Goal: Communication & Community: Answer question/provide support

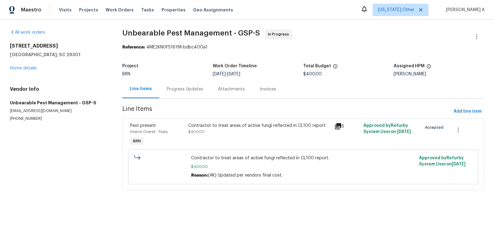
click at [180, 84] on div "Progress Updates" at bounding box center [184, 89] width 51 height 18
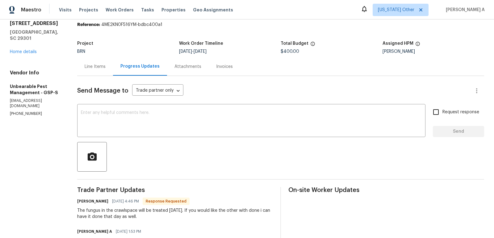
scroll to position [25, 0]
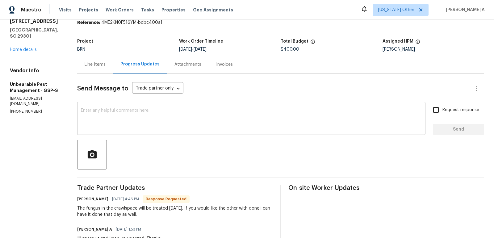
click at [151, 112] on textarea at bounding box center [251, 119] width 341 height 22
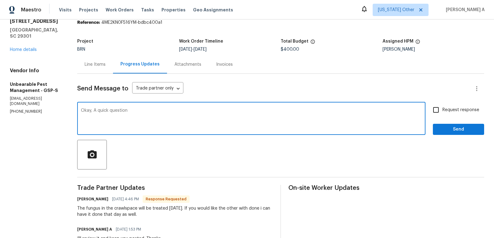
paste textarea "Is this necessary for clear CL100?"
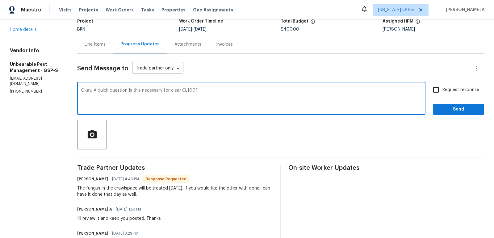
scroll to position [46, 0]
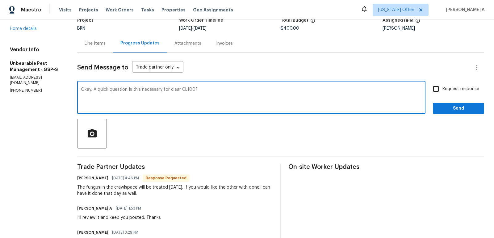
drag, startPoint x: 141, startPoint y: 89, endPoint x: 130, endPoint y: 89, distance: 11.1
click at [130, 89] on textarea "Okay, A quick question Is this necessary for clear CL100?" at bounding box center [251, 98] width 341 height 22
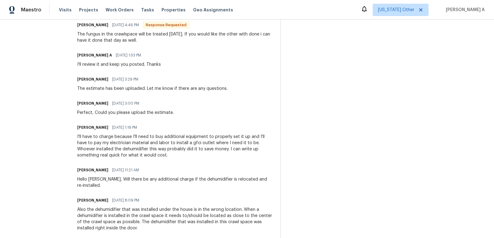
scroll to position [199, 0]
click at [110, 206] on div "Also the dehumidifier that was installed under the house is in the wrong locati…" at bounding box center [175, 218] width 196 height 25
copy div "dehumidifier"
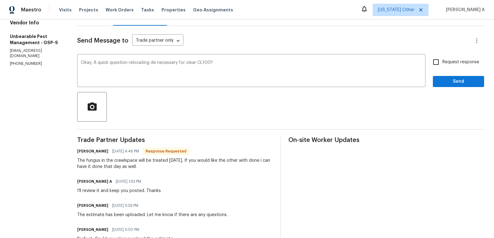
scroll to position [63, 0]
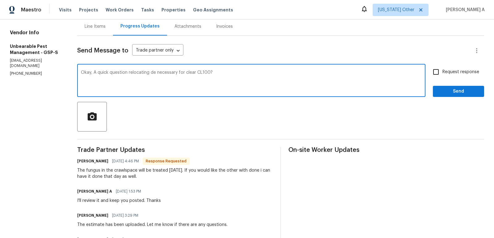
click at [153, 72] on textarea "Okay, A quick question relocating de necessary for clear CL100?" at bounding box center [251, 81] width 341 height 22
paste textarea "humidifier"
click at [213, 74] on textarea "Okay, A quick question relocating dehumidifier is necessary for clear CL100?" at bounding box center [251, 81] width 341 height 22
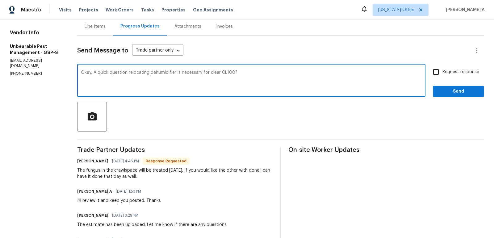
click at [213, 74] on textarea "Okay, A quick question relocating dehumidifier is necessary for clear CL100?" at bounding box center [251, 81] width 341 height 22
click at [0, 0] on icon "Paraphrase text" at bounding box center [0, 0] width 0 height 0
click at [0, 0] on div "Okay, just a quick question: is it necessary to relocate the dehumidifier to cl…" at bounding box center [0, 0] width 0 height 0
click at [300, 71] on textarea "Okay, just a quick question: is it necessary to relocate the dehumidifier to cl…" at bounding box center [251, 81] width 341 height 22
click at [0, 0] on div "a clear" at bounding box center [0, 0] width 0 height 0
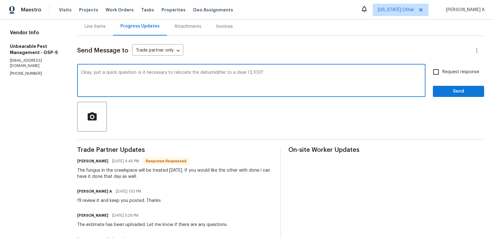
type textarea "Okay, just a quick question: is it necessary to relocate the dehumidifier to a …"
click at [434, 75] on input "Request response" at bounding box center [435, 71] width 13 height 13
checkbox input "true"
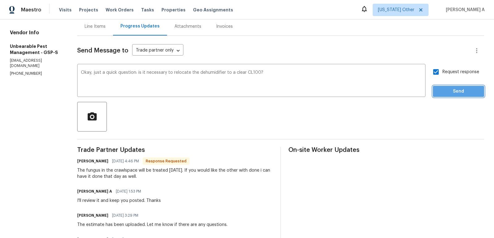
click at [457, 94] on span "Send" at bounding box center [458, 92] width 41 height 8
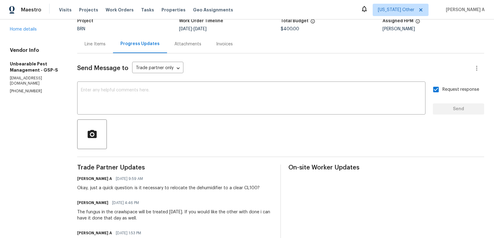
scroll to position [0, 0]
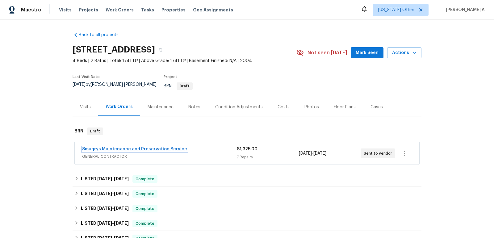
click at [129, 147] on link "Smugrys Maintenance and Preservation Service" at bounding box center [134, 149] width 105 height 4
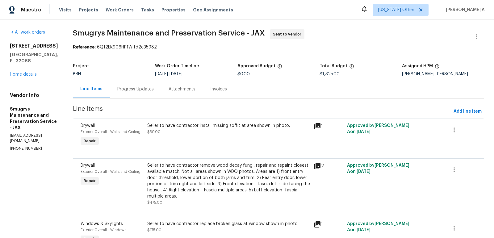
click at [130, 90] on div "Progress Updates" at bounding box center [135, 89] width 36 height 6
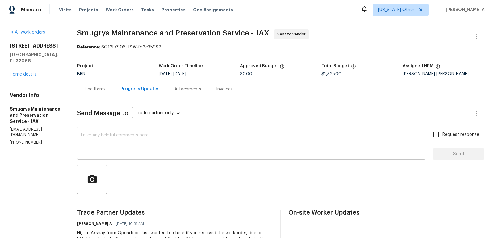
click at [186, 129] on div "x ​" at bounding box center [251, 143] width 348 height 31
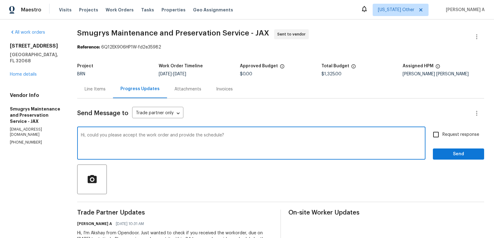
type textarea "Hi, could you please accept the work order and provide the schedule?"
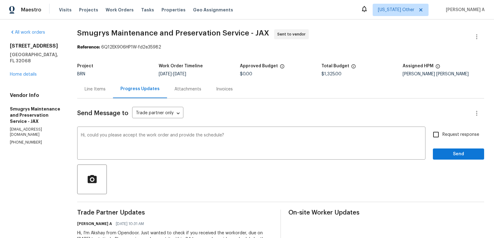
click at [450, 136] on span "Request response" at bounding box center [460, 135] width 37 height 6
click at [442, 136] on input "Request response" at bounding box center [435, 134] width 13 height 13
checkbox input "true"
click at [459, 155] on span "Send" at bounding box center [458, 154] width 41 height 8
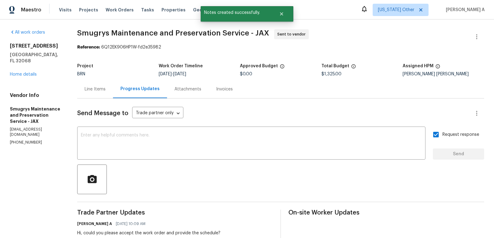
click at [101, 87] on div "Line Items" at bounding box center [95, 89] width 21 height 6
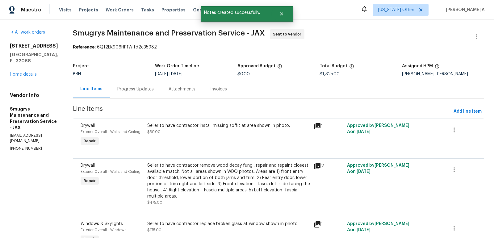
click at [27, 146] on p "(904) 343-8216" at bounding box center [34, 148] width 48 height 5
copy p "(904) 343-8216"
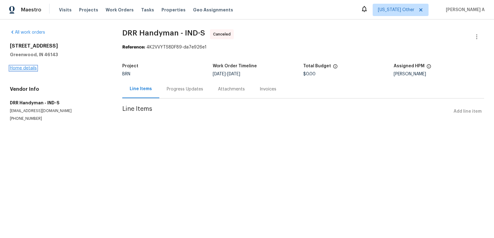
click at [28, 68] on link "Home details" at bounding box center [23, 68] width 27 height 4
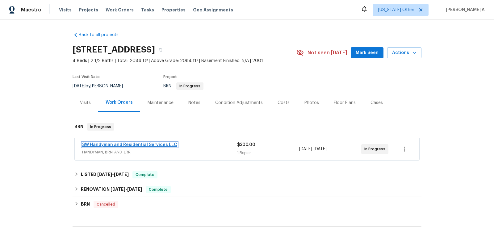
click at [141, 143] on link "SW Handyman and Residential Services LLC" at bounding box center [129, 145] width 95 height 4
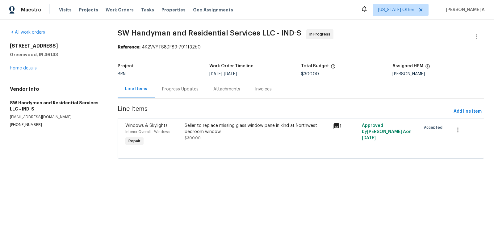
click at [162, 89] on div "Progress Updates" at bounding box center [180, 89] width 36 height 6
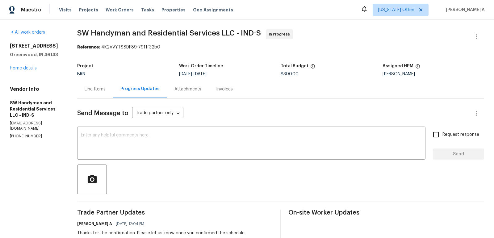
click at [26, 134] on p "(864) 417-2898" at bounding box center [36, 136] width 52 height 5
copy p "(864) 417-2898"
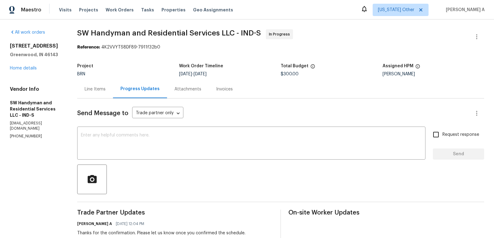
click at [26, 134] on p "(864) 417-2898" at bounding box center [36, 136] width 52 height 5
copy p "(864) 417-2898"
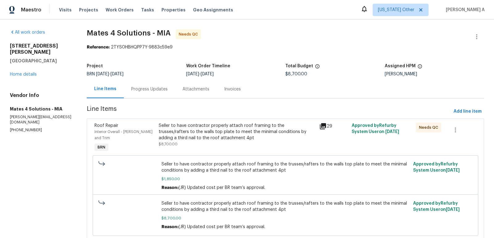
click at [151, 89] on div "Progress Updates" at bounding box center [149, 89] width 36 height 6
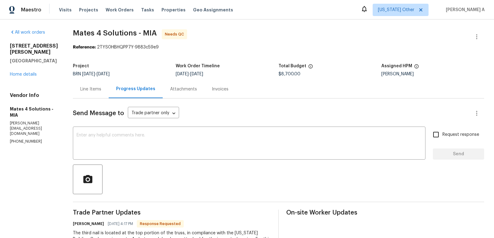
click at [97, 90] on div "Line Items" at bounding box center [90, 89] width 21 height 6
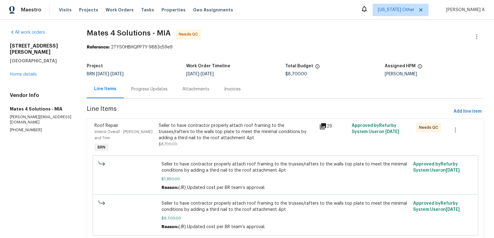
scroll to position [14, 0]
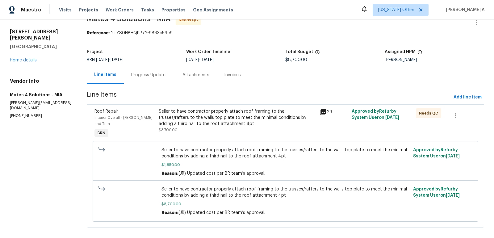
click at [211, 109] on div "Seller to have contractor properly attach roof framing to the trusses/rafters t…" at bounding box center [237, 117] width 157 height 19
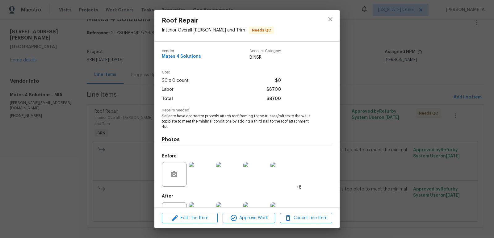
scroll to position [26, 0]
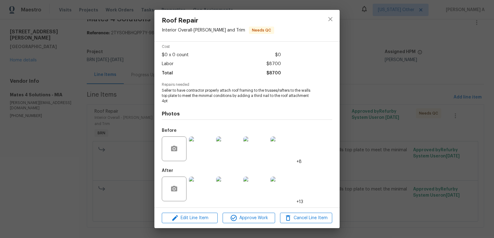
click at [196, 193] on img at bounding box center [201, 189] width 25 height 25
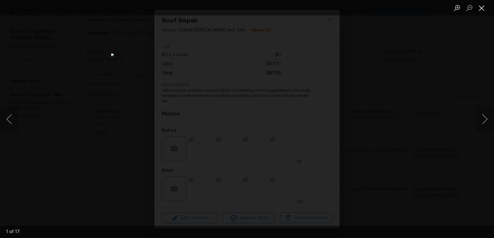
click at [479, 7] on button "Close lightbox" at bounding box center [481, 7] width 12 height 11
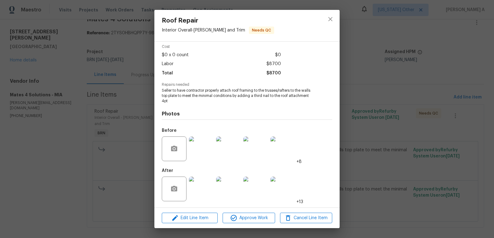
click at [330, 11] on div at bounding box center [330, 25] width 19 height 31
click at [332, 14] on button "close" at bounding box center [330, 19] width 15 height 15
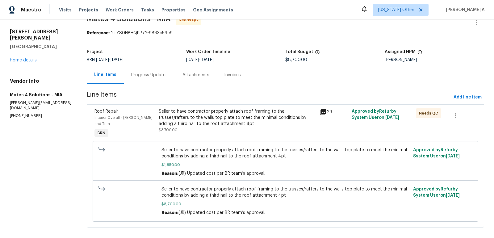
scroll to position [0, 0]
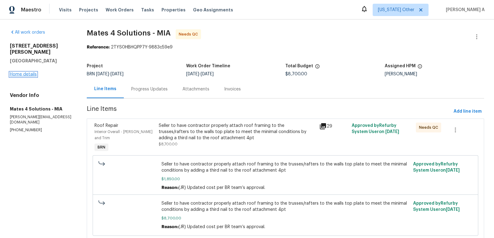
click at [29, 72] on link "Home details" at bounding box center [23, 74] width 27 height 4
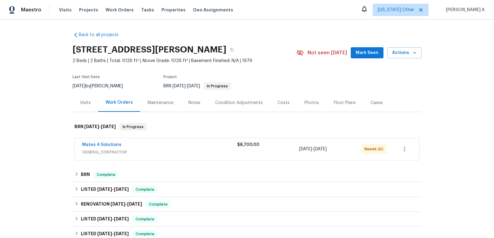
scroll to position [10, 0]
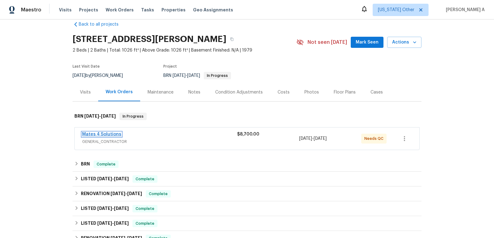
click at [110, 136] on link "Mates 4 Solutions" at bounding box center [101, 134] width 39 height 4
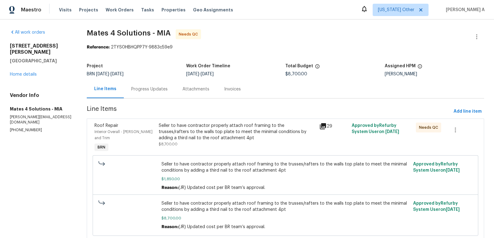
click at [156, 81] on div "Progress Updates" at bounding box center [149, 89] width 51 height 18
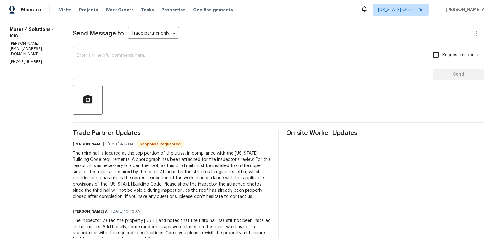
scroll to position [128, 0]
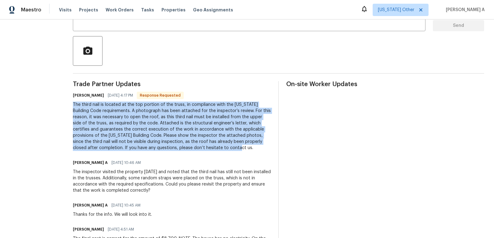
drag, startPoint x: 76, startPoint y: 106, endPoint x: 235, endPoint y: 149, distance: 164.1
copy div "The third nail is located at the top portion of the truss, in compliance with t…"
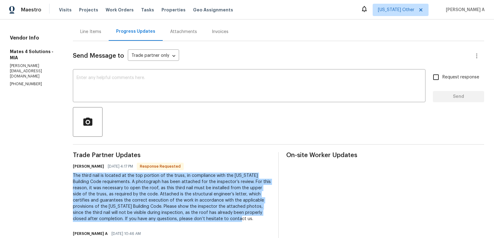
scroll to position [0, 0]
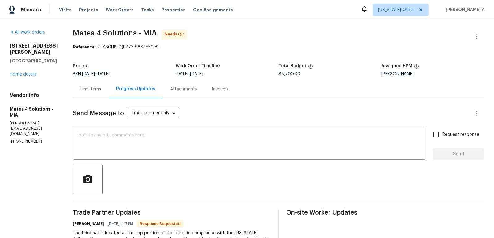
click at [100, 87] on div "Line Items" at bounding box center [90, 89] width 21 height 6
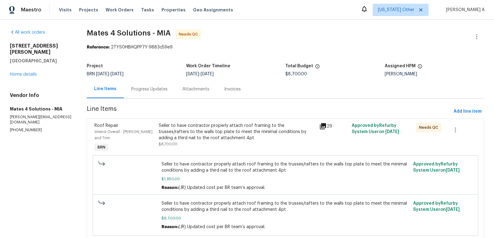
click at [229, 132] on div "Seller to have contractor properly attach roof framing to the trusses/rafters t…" at bounding box center [237, 132] width 157 height 19
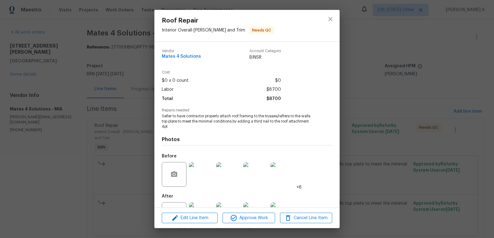
scroll to position [26, 0]
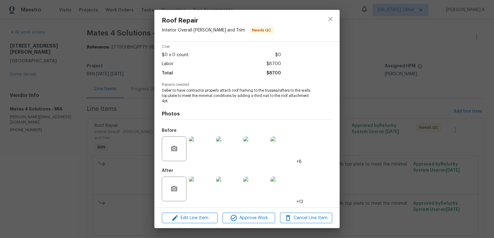
click at [201, 195] on img at bounding box center [201, 189] width 25 height 25
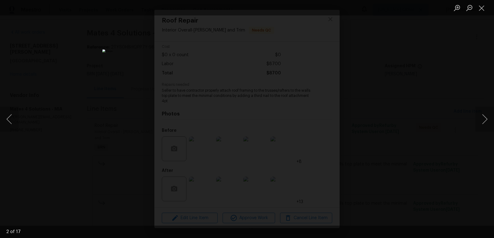
click at [264, 118] on img "Lightbox" at bounding box center [247, 118] width 289 height 139
click at [262, 107] on img "Lightbox" at bounding box center [264, 121] width 289 height 139
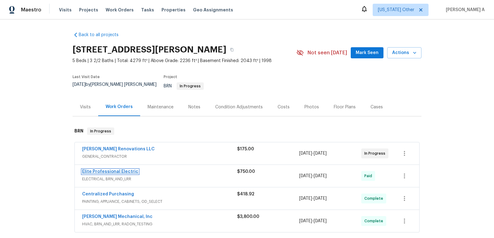
click at [118, 170] on link "Elite Professional Electric" at bounding box center [110, 172] width 56 height 4
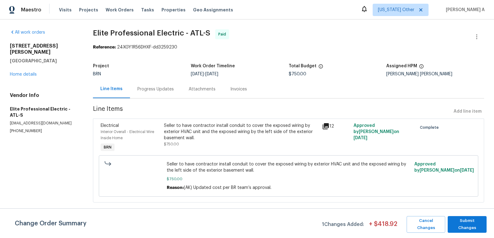
click at [236, 89] on div "Invoices" at bounding box center [238, 89] width 17 height 6
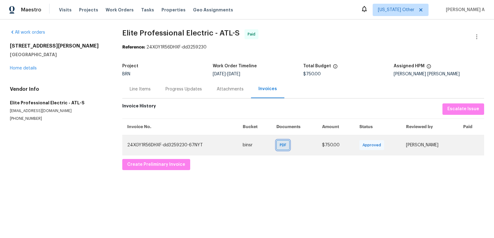
click at [280, 144] on span "PDF" at bounding box center [284, 145] width 9 height 6
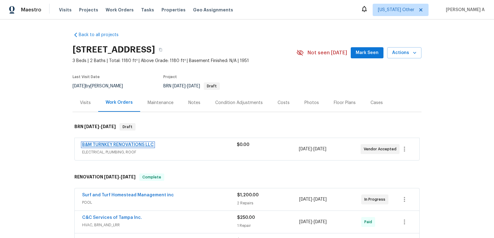
click at [124, 143] on link "B&M TURNKEY RENOVATIONS LLC" at bounding box center [118, 145] width 72 height 4
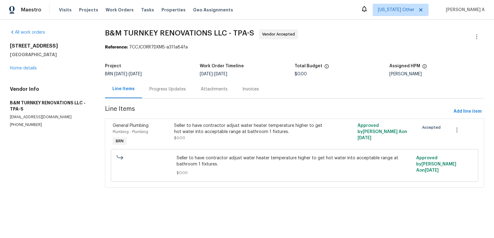
click at [153, 93] on div "Progress Updates" at bounding box center [167, 89] width 51 height 18
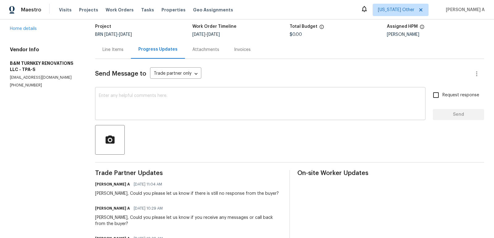
scroll to position [50, 0]
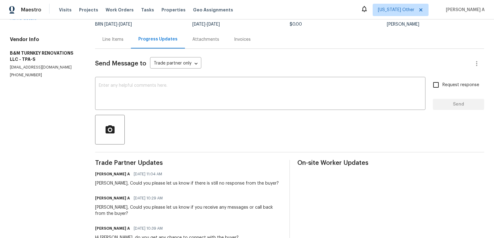
copy p "(863) 242-0758"
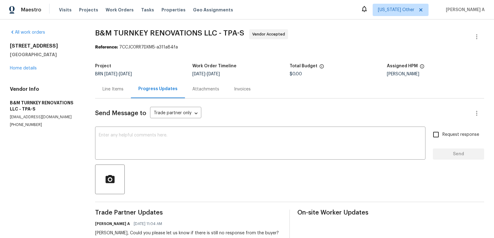
click at [108, 91] on div "Line Items" at bounding box center [113, 89] width 21 height 6
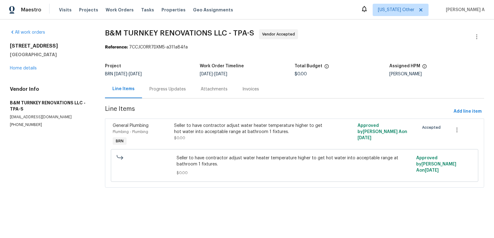
click at [172, 92] on div "Progress Updates" at bounding box center [167, 89] width 51 height 18
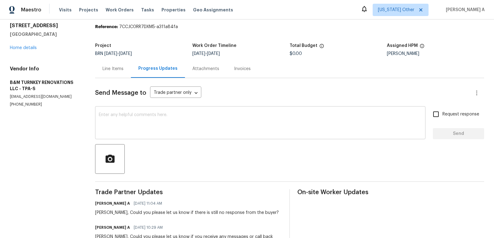
scroll to position [21, 0]
click at [163, 136] on div "x ​" at bounding box center [260, 122] width 330 height 31
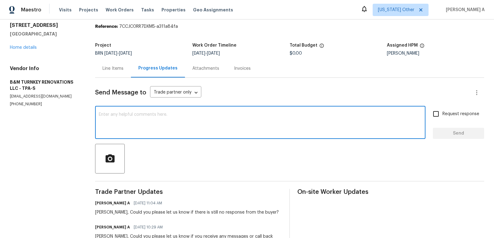
click at [104, 212] on div "Monica, Could you please let us know if there is still no response from the buy…" at bounding box center [187, 212] width 184 height 6
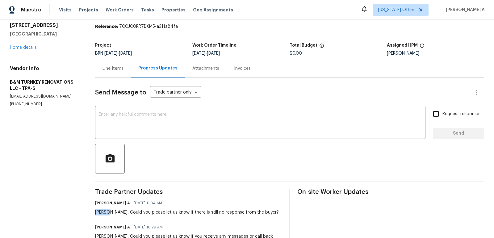
click at [104, 212] on div "Monica, Could you please let us know if there is still no response from the buy…" at bounding box center [187, 212] width 184 height 6
copy div "Monica"
click at [122, 134] on div "x ​" at bounding box center [260, 122] width 330 height 31
paste textarea "Monica"
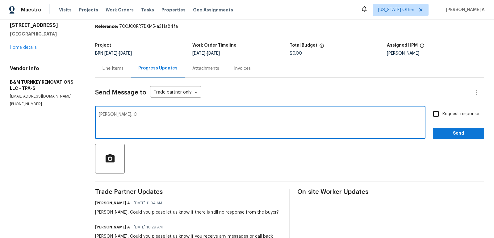
scroll to position [23, 0]
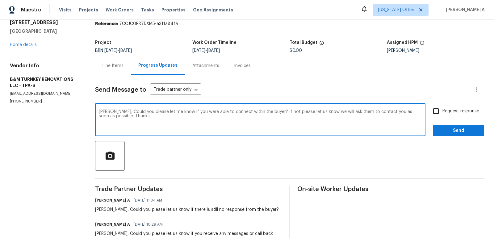
click at [0, 0] on qb-div "Correct the spelling error with" at bounding box center [0, 0] width 0 height 0
click at [142, 119] on textarea "Monica, Could you please let me know if you were able to connect with the buyer…" at bounding box center [260, 121] width 323 height 22
click at [0, 0] on qb-div "Add Punctuation not ," at bounding box center [0, 0] width 0 height 0
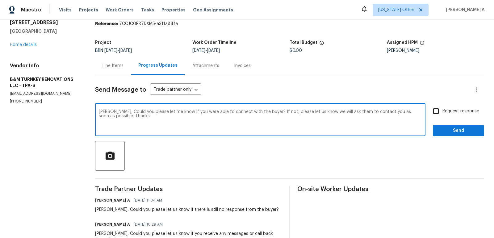
click at [0, 0] on qb-div "Add know , and" at bounding box center [0, 0] width 0 height 0
click at [337, 112] on textarea "Monica, Could you please let me know if you were able to connect with the buyer…" at bounding box center [260, 121] width 323 height 22
click at [346, 112] on textarea "Monica, Could you please let me know if you were able to connect with the buyer…" at bounding box center [260, 121] width 323 height 22
type textarea "Monica, Could you please let me know if you were able to connect with the buyer…"
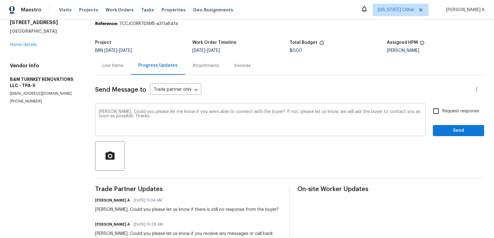
click at [236, 131] on div "Monica, Could you please let me know if you were able to connect with the buyer…" at bounding box center [260, 120] width 330 height 31
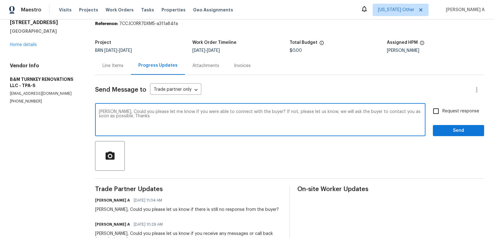
click at [439, 112] on input "Request response" at bounding box center [435, 111] width 13 height 13
checkbox input "true"
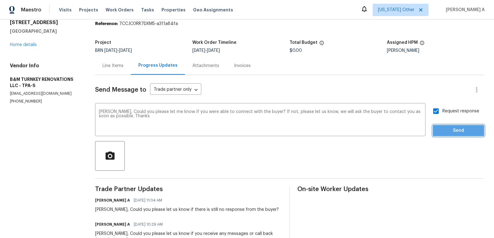
click at [452, 128] on span "Send" at bounding box center [458, 131] width 41 height 8
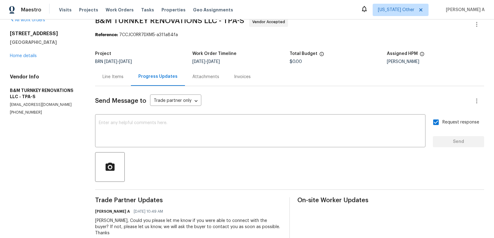
scroll to position [0, 0]
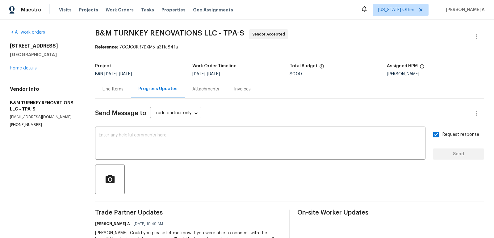
click at [114, 89] on div "Line Items" at bounding box center [113, 89] width 21 height 6
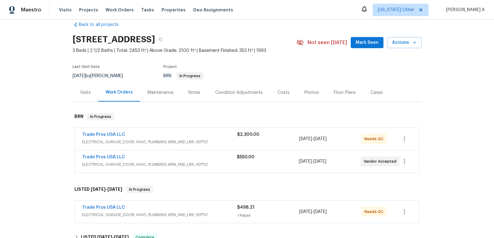
scroll to position [10, 0]
click at [98, 135] on link "Trade Pros USA LLC" at bounding box center [103, 134] width 43 height 4
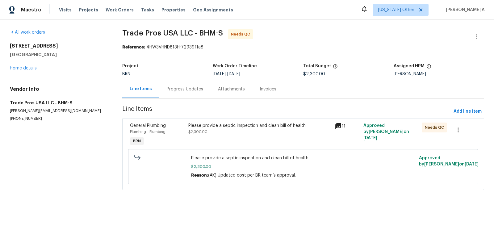
click at [168, 87] on div "Progress Updates" at bounding box center [185, 89] width 36 height 6
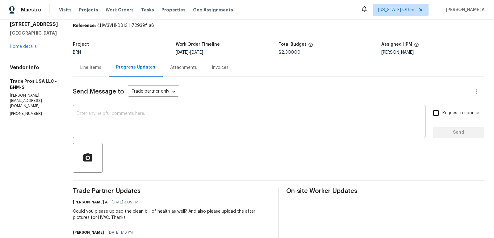
scroll to position [22, 0]
click at [94, 67] on div "Line Items" at bounding box center [90, 67] width 21 height 6
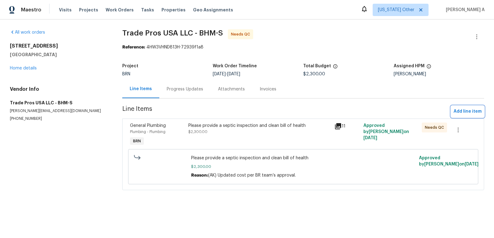
click at [465, 109] on span "Add line item" at bounding box center [468, 112] width 28 height 8
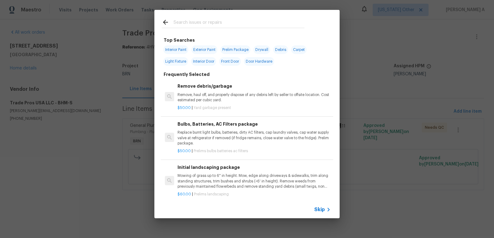
click at [327, 208] on icon at bounding box center [328, 209] width 7 height 7
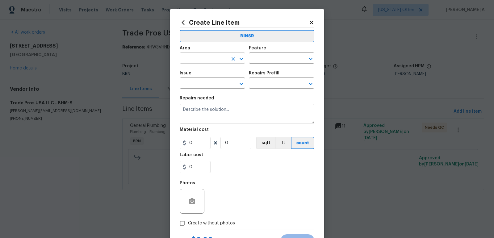
click at [211, 54] on input "text" at bounding box center [204, 59] width 48 height 10
click at [212, 74] on li "Plumbing" at bounding box center [212, 73] width 65 height 10
type input "Plumbing"
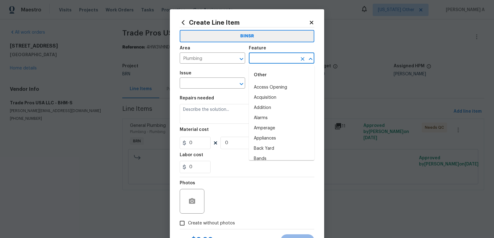
click at [256, 61] on input "text" at bounding box center [273, 59] width 48 height 10
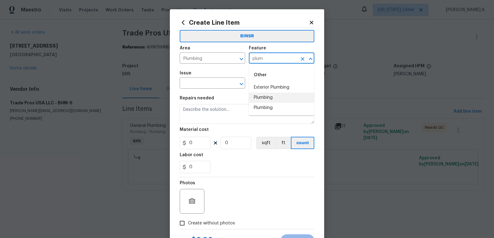
click at [262, 100] on li "Plumbing" at bounding box center [281, 98] width 65 height 10
type input "Plumbing"
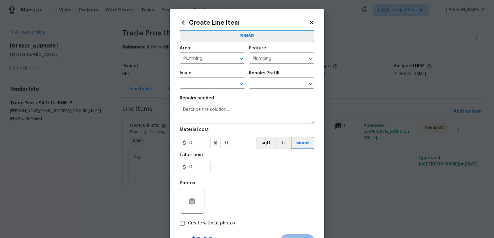
click at [194, 78] on div "Issue" at bounding box center [212, 75] width 65 height 8
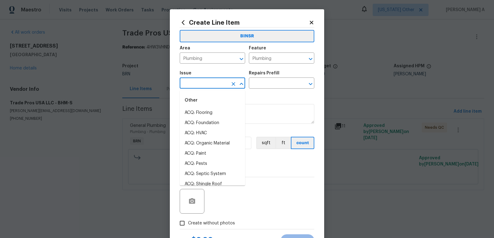
click at [194, 82] on input "text" at bounding box center [204, 84] width 48 height 10
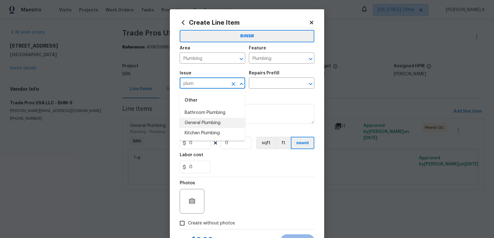
click at [203, 122] on li "General Plumbing" at bounding box center [212, 123] width 65 height 10
type input "General Plumbing"
click at [258, 84] on input "text" at bounding box center [273, 84] width 48 height 10
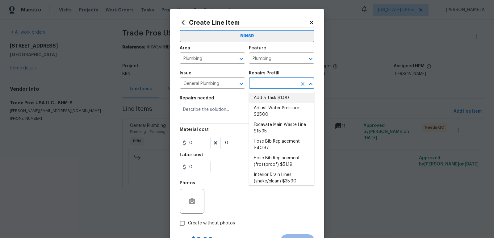
click at [266, 100] on li "Add a Task $1.00" at bounding box center [281, 98] width 65 height 10
type input "Add a Task $1.00"
type textarea "HPM to detail"
type input "1"
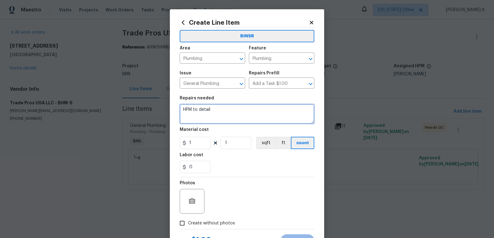
click at [234, 114] on textarea "HPM to detail" at bounding box center [247, 114] width 135 height 20
type textarea "Pending clean bill of health"
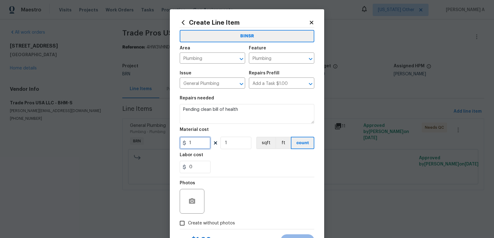
drag, startPoint x: 193, startPoint y: 143, endPoint x: 169, endPoint y: 143, distance: 24.1
click at [169, 143] on div "Create Line Item BINSR Area Plumbing ​ Feature Plumbing ​ Issue General Plumbin…" at bounding box center [247, 119] width 494 height 238
type input "0"
click at [265, 174] on section "Repairs needed Pending clean bill of health Material cost 0 1 sqft ft count Lab…" at bounding box center [247, 134] width 135 height 85
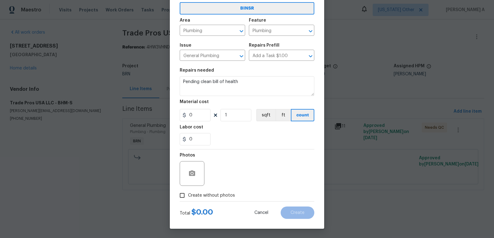
click at [205, 193] on span "Create without photos" at bounding box center [211, 195] width 47 height 6
click at [188, 193] on input "Create without photos" at bounding box center [182, 196] width 12 height 12
checkbox input "true"
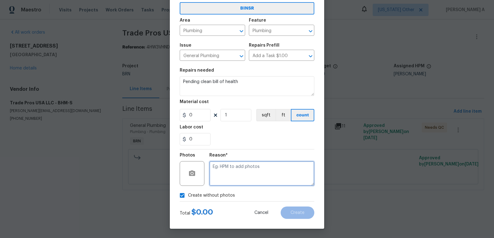
click at [239, 179] on textarea at bounding box center [261, 173] width 105 height 25
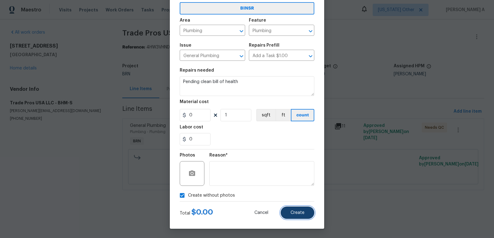
click at [295, 214] on span "Create" at bounding box center [298, 213] width 14 height 5
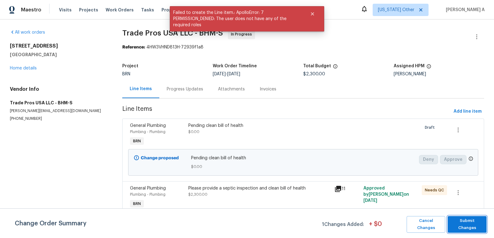
click at [466, 222] on span "Submit Changes" at bounding box center [467, 224] width 33 height 14
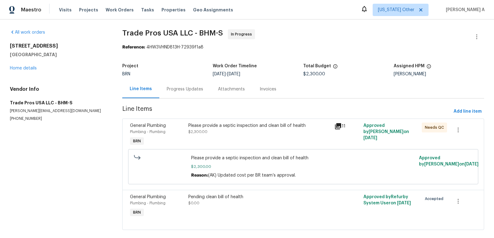
click at [221, 127] on div "Please provide a septic inspection and clean bill of health" at bounding box center [259, 126] width 142 height 6
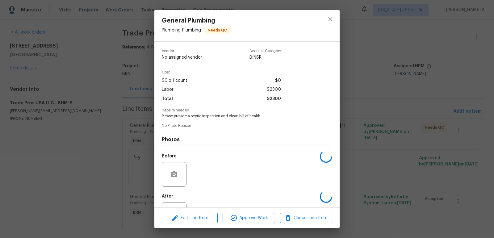
scroll to position [26, 0]
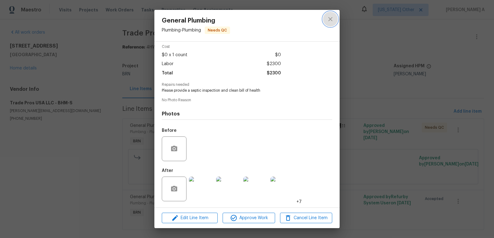
click at [330, 23] on button "close" at bounding box center [330, 19] width 15 height 15
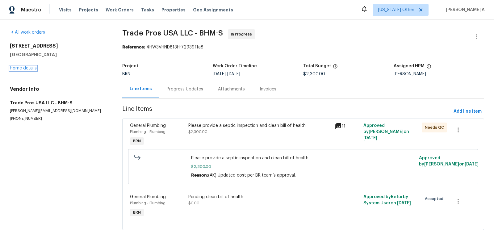
click at [23, 68] on link "Home details" at bounding box center [23, 68] width 27 height 4
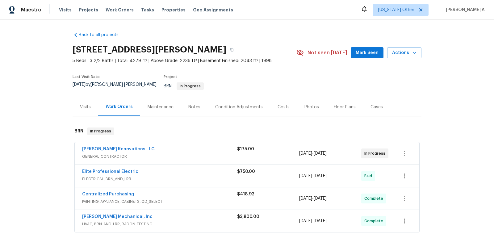
click at [77, 145] on div "[PERSON_NAME] Renovations LLC GENERAL_CONTRACTOR $175.00 [DATE] - [DATE] In Pro…" at bounding box center [247, 153] width 345 height 22
click at [115, 147] on link "Aseem Renovations LLC" at bounding box center [118, 149] width 73 height 4
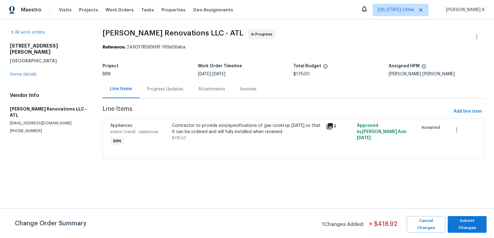
click at [160, 90] on div "Progress Updates" at bounding box center [165, 89] width 36 height 6
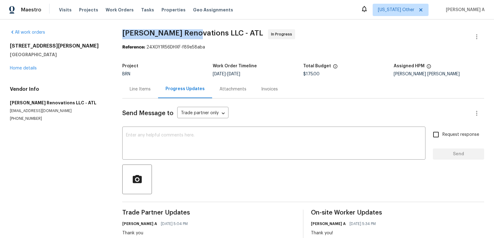
drag, startPoint x: 118, startPoint y: 33, endPoint x: 194, endPoint y: 33, distance: 75.6
copy span "Aseem Renovations"
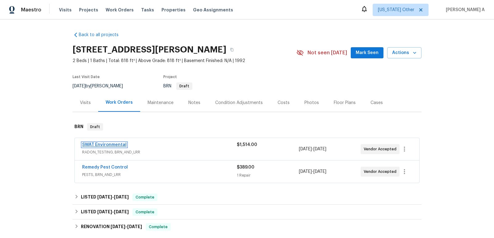
click at [120, 145] on link "SWAT Environmental" at bounding box center [104, 145] width 44 height 4
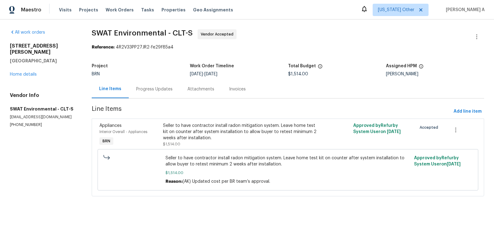
click at [154, 92] on div "Progress Updates" at bounding box center [154, 89] width 51 height 18
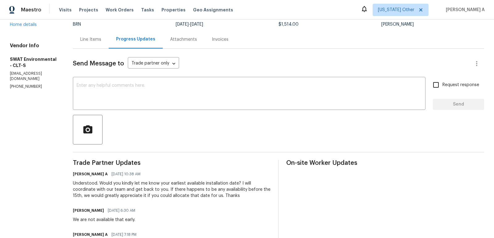
scroll to position [59, 0]
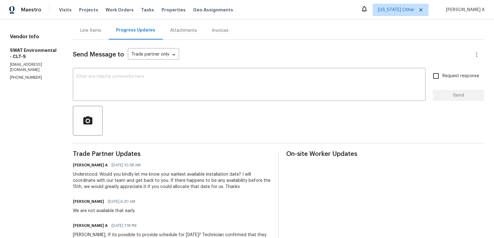
click at [81, 199] on h6 "[PERSON_NAME]" at bounding box center [88, 202] width 31 height 6
copy h6 "[PERSON_NAME]"
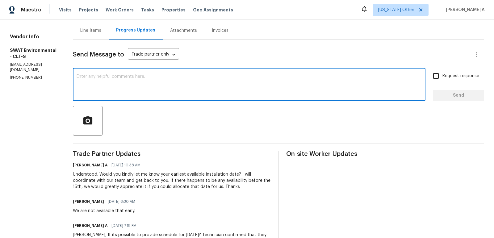
click at [122, 82] on textarea at bounding box center [249, 85] width 345 height 22
paste textarea "[PERSON_NAME]"
click at [0, 0] on qb-div "Correct the spelling error installation" at bounding box center [0, 0] width 0 height 0
click at [186, 79] on textarea "Hi [PERSON_NAME], Any update here on the installation date" at bounding box center [249, 85] width 345 height 22
click at [140, 77] on textarea "Hi [PERSON_NAME], Any update here on the installation date?" at bounding box center [249, 85] width 345 height 22
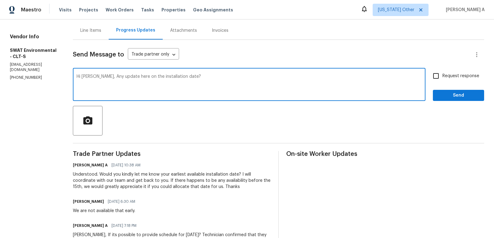
click at [140, 77] on textarea "Hi [PERSON_NAME], Any update here on the installation date?" at bounding box center [249, 85] width 345 height 22
click at [214, 78] on textarea "Hi [PERSON_NAME], Any update here on ur next availble date for installation dat…" at bounding box center [249, 85] width 345 height 22
click at [0, 0] on span "Replace with" at bounding box center [0, 0] width 0 height 0
click at [0, 0] on span "Correct the spelling error" at bounding box center [0, 0] width 0 height 0
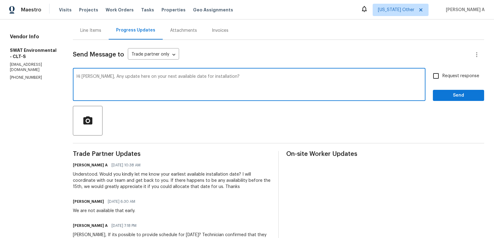
click at [236, 82] on textarea "Hi [PERSON_NAME], Any update here on your next available date for installation?" at bounding box center [249, 85] width 345 height 22
type textarea "Hi [PERSON_NAME], Any update here on your next available date for installation?"
click at [437, 79] on input "Request response" at bounding box center [435, 75] width 13 height 13
checkbox input "true"
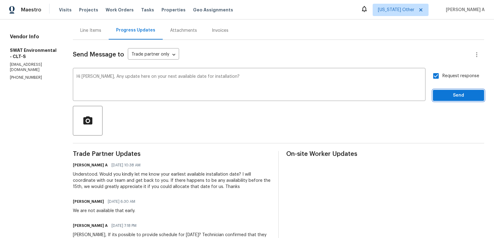
click at [453, 93] on span "Send" at bounding box center [458, 96] width 41 height 8
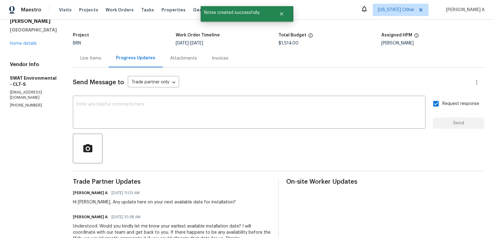
scroll to position [32, 0]
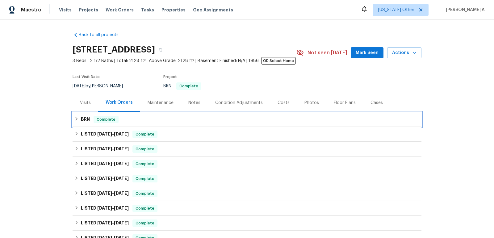
click at [112, 119] on span "Complete" at bounding box center [106, 119] width 24 height 6
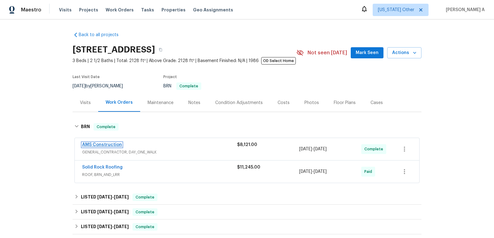
click at [109, 144] on link "AMS Construction" at bounding box center [102, 145] width 40 height 4
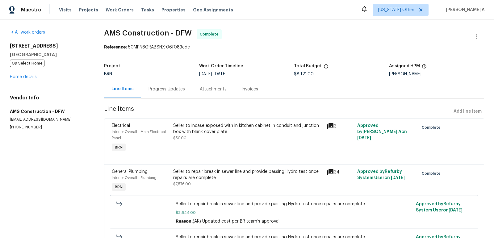
click at [166, 88] on div "Progress Updates" at bounding box center [167, 89] width 36 height 6
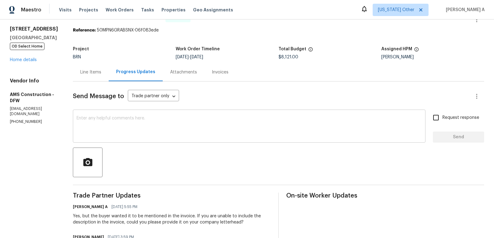
scroll to position [23, 0]
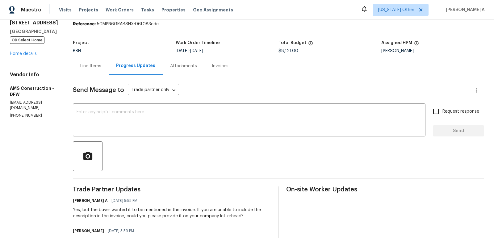
click at [214, 64] on div "Invoices" at bounding box center [220, 66] width 17 height 6
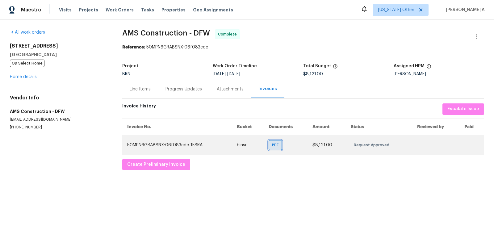
click at [275, 146] on span "PDF" at bounding box center [276, 145] width 9 height 6
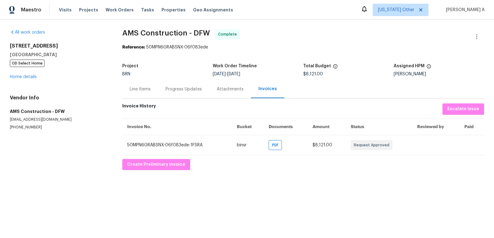
click at [184, 85] on div "Progress Updates" at bounding box center [183, 89] width 51 height 18
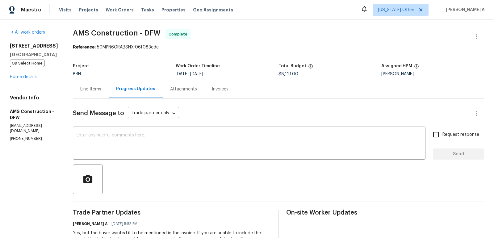
click at [317, 30] on span "AMS Construction - DFW Complete" at bounding box center [271, 36] width 396 height 15
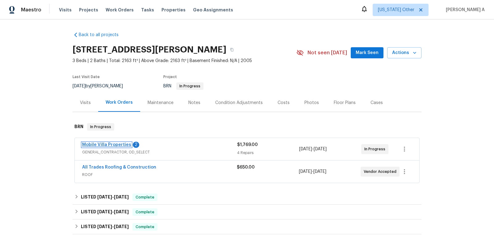
click at [118, 144] on link "Mobile Villa Properties" at bounding box center [106, 145] width 49 height 4
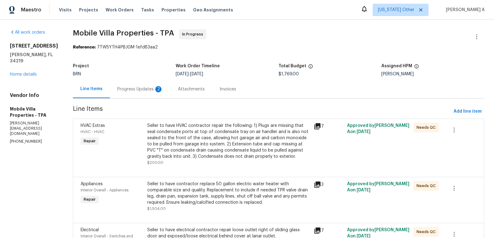
click at [128, 85] on div "Progress Updates 2" at bounding box center [140, 89] width 61 height 18
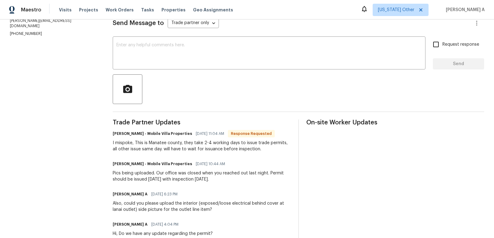
scroll to position [90, 0]
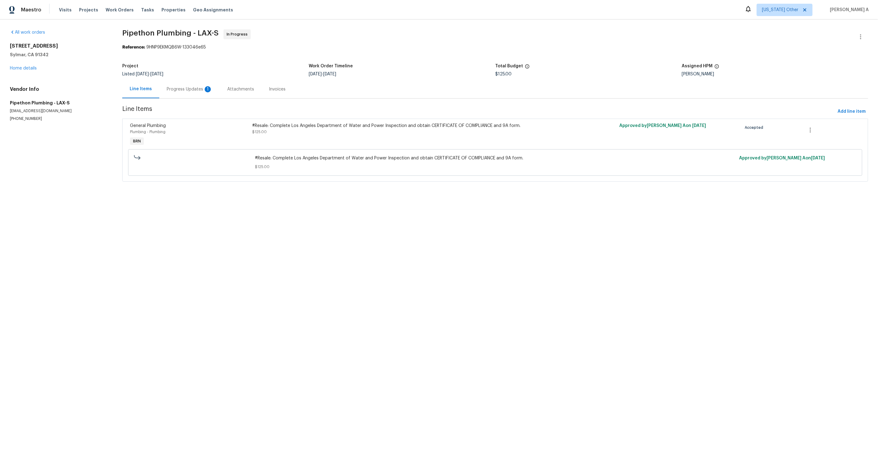
click at [195, 86] on div "Progress Updates 1" at bounding box center [190, 89] width 46 height 6
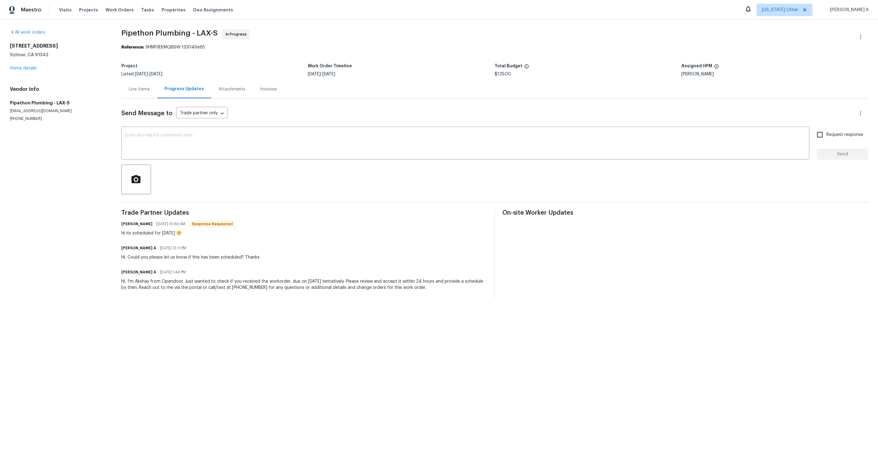
click at [132, 83] on div "Line Items" at bounding box center [139, 89] width 36 height 18
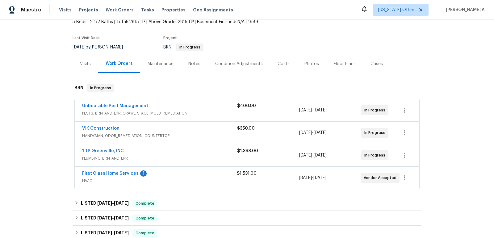
scroll to position [50, 0]
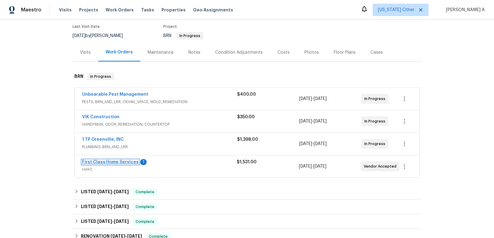
click at [112, 160] on link "First Class Home Services" at bounding box center [110, 162] width 57 height 4
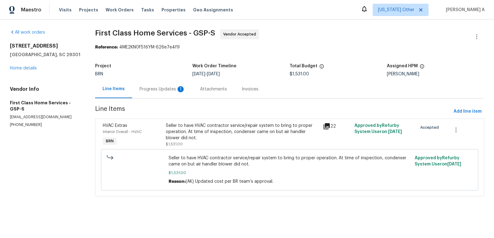
click at [171, 86] on div "Progress Updates 1" at bounding box center [163, 89] width 46 height 6
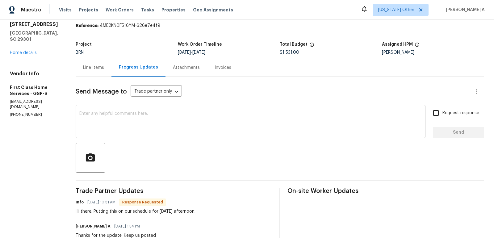
scroll to position [22, 0]
click at [169, 114] on textarea at bounding box center [250, 122] width 342 height 22
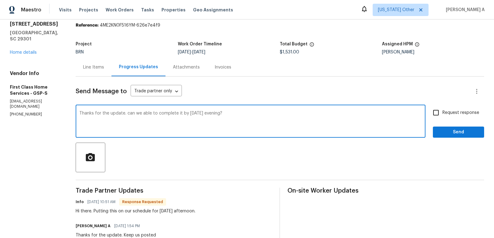
type textarea "Thanks for the update. can we able to complete it by tomorrow evening?"
click at [438, 111] on input "Request response" at bounding box center [435, 112] width 13 height 13
checkbox input "true"
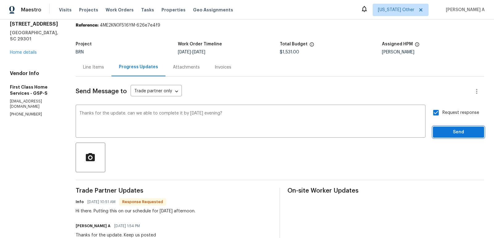
click at [457, 135] on span "Send" at bounding box center [458, 132] width 41 height 8
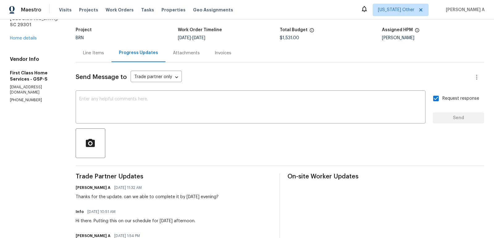
scroll to position [0, 0]
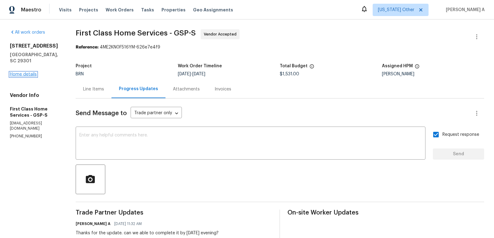
click at [21, 72] on link "Home details" at bounding box center [23, 74] width 27 height 4
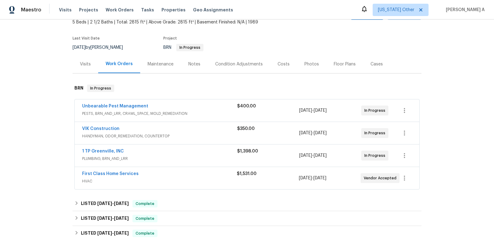
scroll to position [47, 0]
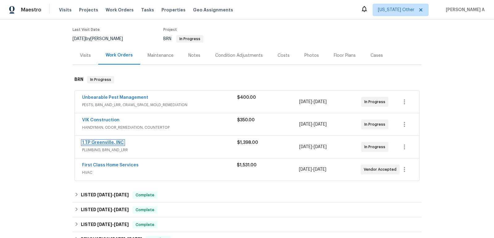
click at [102, 141] on link "1 TP Greenville, INC" at bounding box center [103, 142] width 42 height 4
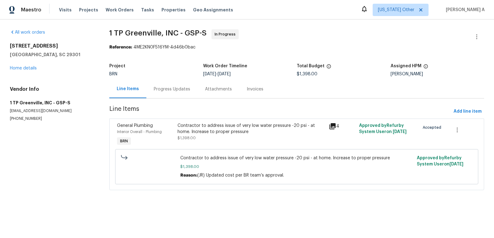
click at [159, 94] on div "Progress Updates" at bounding box center [171, 89] width 51 height 18
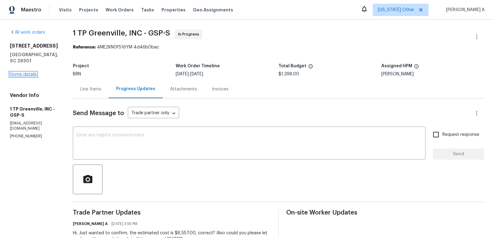
click at [31, 73] on link "Home details" at bounding box center [23, 74] width 27 height 4
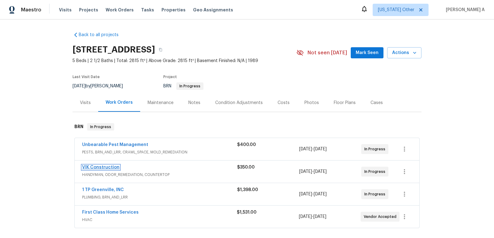
click at [100, 166] on link "VIK Construction" at bounding box center [100, 167] width 37 height 4
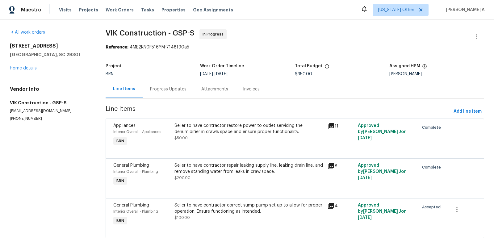
click at [164, 90] on div "Progress Updates" at bounding box center [168, 89] width 36 height 6
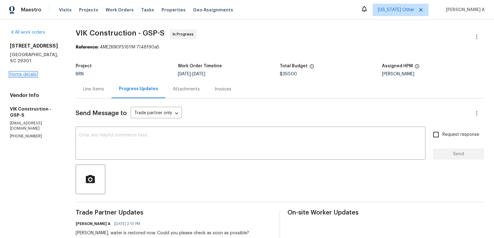
click at [20, 72] on link "Home details" at bounding box center [23, 74] width 27 height 4
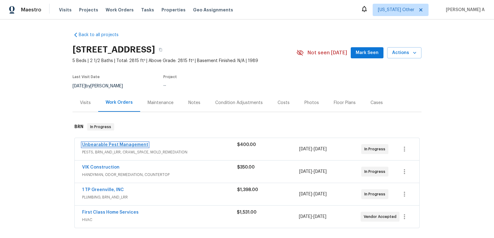
click at [129, 143] on link "Unbearable Pest Management" at bounding box center [115, 145] width 66 height 4
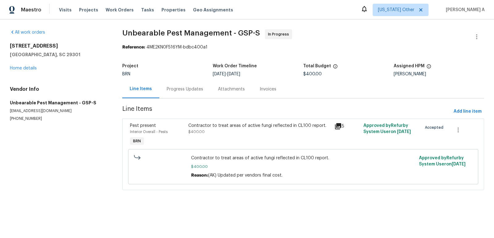
click at [164, 87] on div "Progress Updates" at bounding box center [184, 89] width 51 height 18
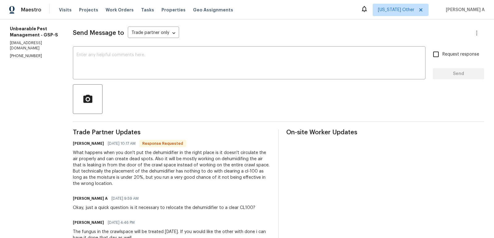
scroll to position [81, 0]
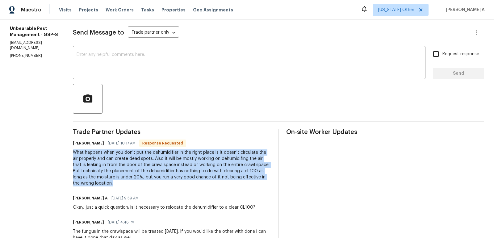
copy div "What happens when you don't put the dehumidifier in the right place is it doesn…"
drag, startPoint x: 68, startPoint y: 151, endPoint x: 158, endPoint y: 183, distance: 95.2
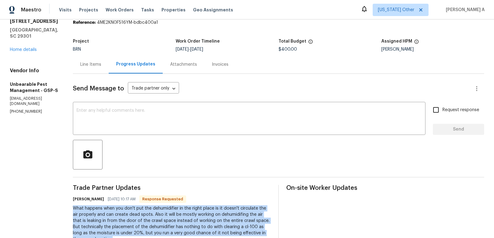
scroll to position [0, 0]
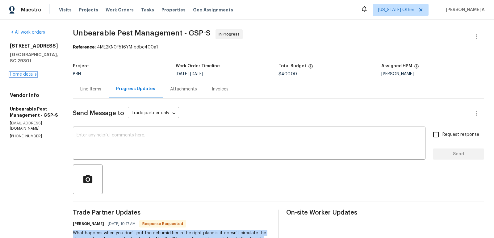
click at [27, 72] on link "Home details" at bounding box center [23, 74] width 27 height 4
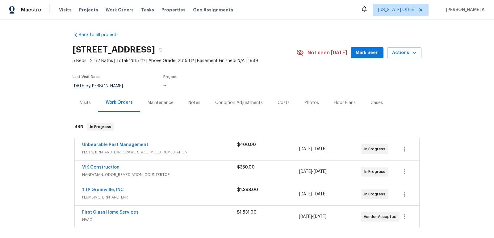
scroll to position [23, 0]
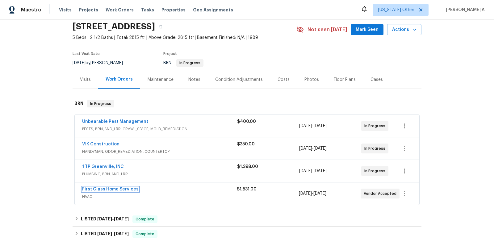
click at [105, 188] on link "First Class Home Services" at bounding box center [110, 189] width 57 height 4
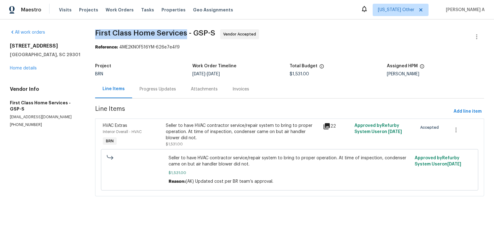
drag, startPoint x: 93, startPoint y: 35, endPoint x: 185, endPoint y: 30, distance: 91.5
click at [185, 30] on div "All work orders 909 Burkshire Ct Spartanburg, SC 29301 Home details Vendor Info…" at bounding box center [247, 116] width 494 height 194
click at [152, 89] on div "Progress Updates" at bounding box center [158, 89] width 36 height 6
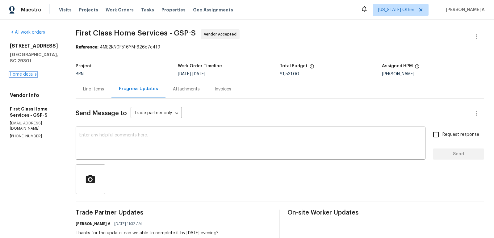
click at [32, 72] on link "Home details" at bounding box center [23, 74] width 27 height 4
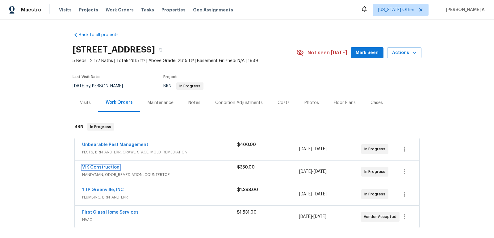
click at [94, 167] on link "VIK Construction" at bounding box center [100, 167] width 37 height 4
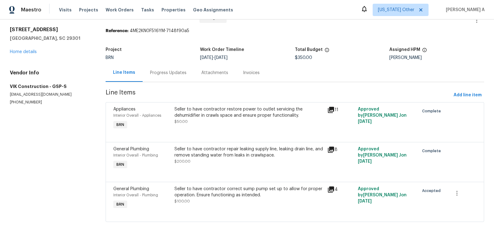
scroll to position [17, 0]
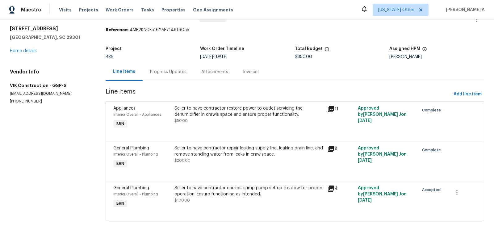
click at [247, 153] on div "Seller to have contractor repair leaking supply line, leaking drain line, and r…" at bounding box center [248, 151] width 149 height 12
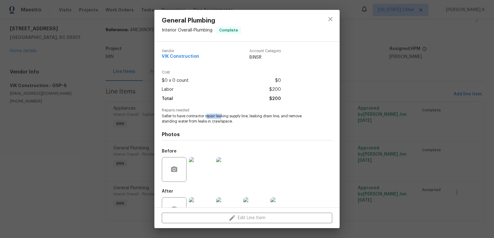
drag, startPoint x: 207, startPoint y: 117, endPoint x: 222, endPoint y: 117, distance: 15.7
click at [222, 117] on span "Seller to have contractor repair leaking supply line, leaking drain line, and r…" at bounding box center [238, 119] width 153 height 10
click at [268, 115] on span "Seller to have contractor repair leaking supply line, leaking drain line, and r…" at bounding box center [238, 119] width 153 height 10
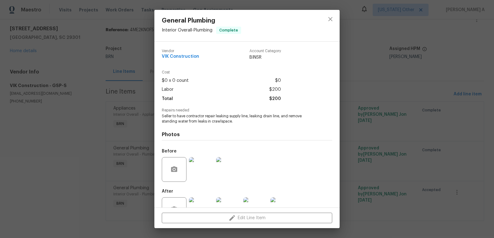
click at [272, 117] on span "Seller to have contractor repair leaking supply line, leaking drain line, and r…" at bounding box center [238, 119] width 153 height 10
copy span "drain line"
drag, startPoint x: 279, startPoint y: 116, endPoint x: 265, endPoint y: 116, distance: 14.8
click at [265, 116] on span "Seller to have contractor repair leaking supply line, leaking drain line, and r…" at bounding box center [238, 119] width 153 height 10
click at [333, 20] on icon "close" at bounding box center [330, 18] width 7 height 7
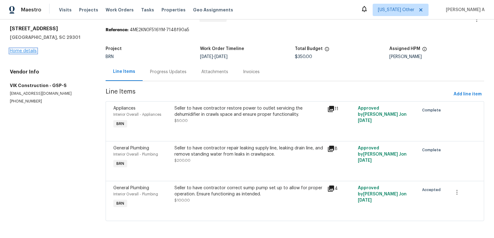
click at [25, 51] on link "Home details" at bounding box center [23, 51] width 27 height 4
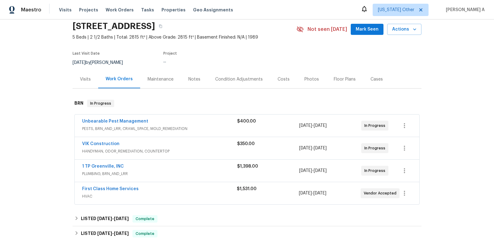
scroll to position [25, 0]
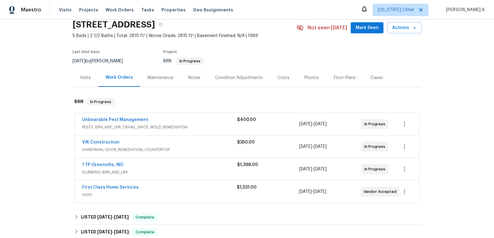
click at [139, 146] on div "VIK Construction" at bounding box center [159, 142] width 155 height 7
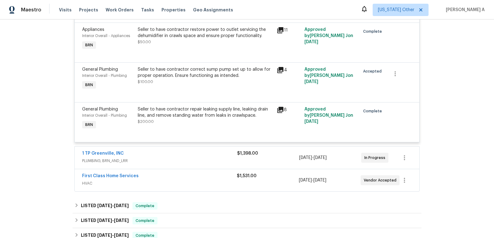
scroll to position [179, 0]
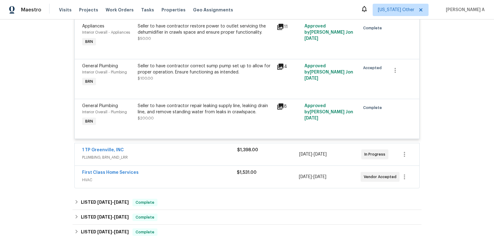
click at [161, 154] on span "PLUMBING, BRN_AND_LRR" at bounding box center [159, 157] width 155 height 6
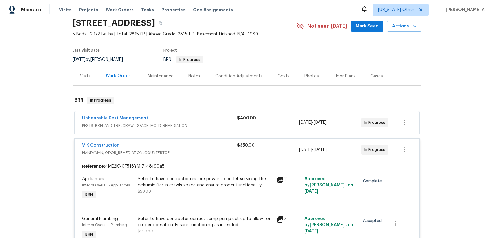
scroll to position [25, 0]
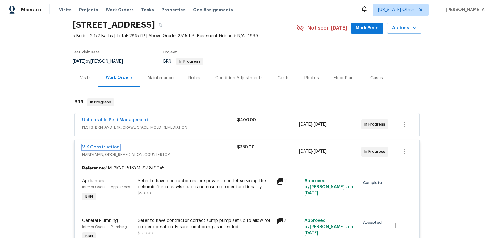
click at [99, 147] on link "VIK Construction" at bounding box center [100, 147] width 37 height 4
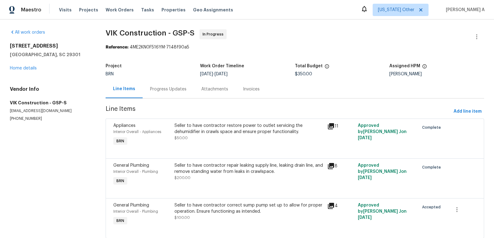
click at [172, 90] on div "Progress Updates" at bounding box center [168, 89] width 36 height 6
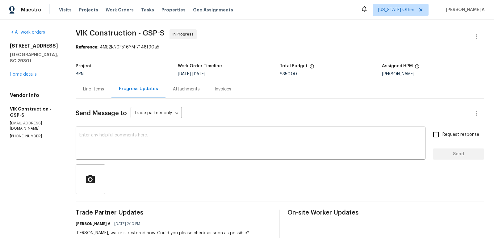
click at [104, 89] on div "Line Items" at bounding box center [93, 89] width 21 height 6
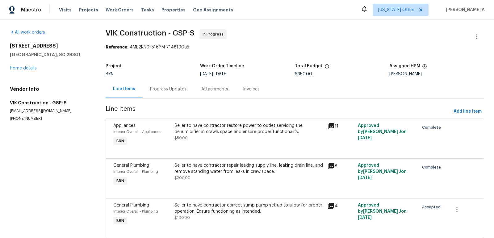
scroll to position [17, 0]
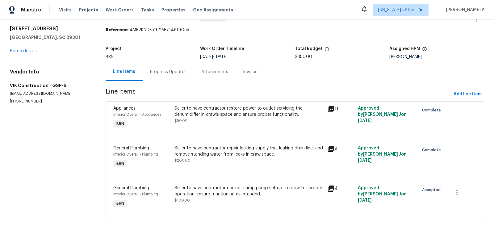
click at [155, 67] on div "Progress Updates" at bounding box center [168, 72] width 51 height 18
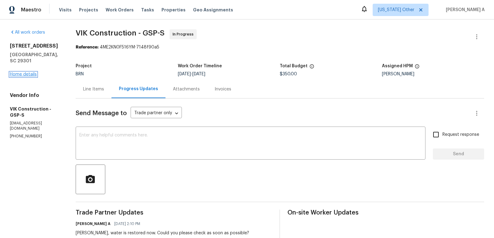
click at [29, 72] on link "Home details" at bounding box center [23, 74] width 27 height 4
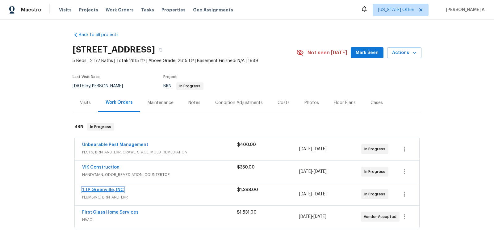
click at [103, 190] on link "1 TP Greenville, INC" at bounding box center [103, 190] width 42 height 4
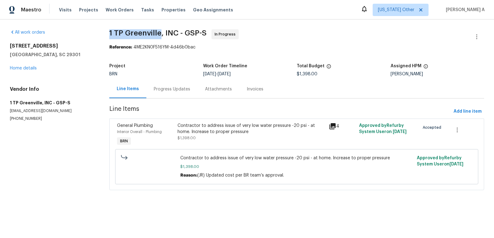
drag, startPoint x: 103, startPoint y: 30, endPoint x: 161, endPoint y: 31, distance: 58.4
click at [161, 31] on div "All work orders [STREET_ADDRESS] Home details Vendor Info 1 [GEOGRAPHIC_DATA], …" at bounding box center [247, 113] width 494 height 188
copy span "1 [GEOGRAPHIC_DATA]"
click at [190, 72] on div "BRN" at bounding box center [156, 74] width 94 height 4
click at [230, 129] on div "Contractor to address issue of very low water pressure -20 psi - at home. Incre…" at bounding box center [252, 129] width 148 height 12
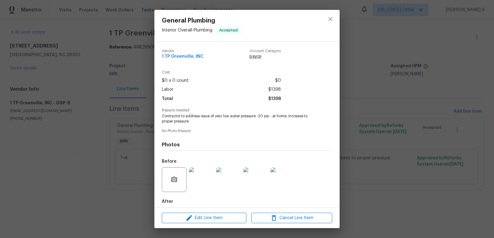
click at [196, 120] on span "Contractor to address issue of very low water pressure -20 psi - at home. Incre…" at bounding box center [238, 119] width 153 height 10
copy span "Contractor to address issue of very low water pressure -20 psi - at home. Incre…"
click at [326, 16] on button "close" at bounding box center [330, 19] width 15 height 15
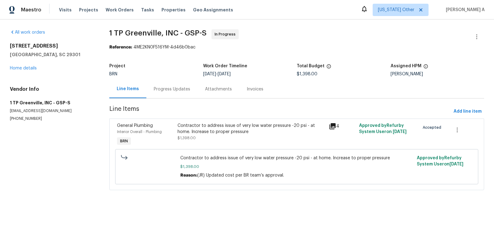
click at [178, 89] on div "Progress Updates" at bounding box center [172, 89] width 36 height 6
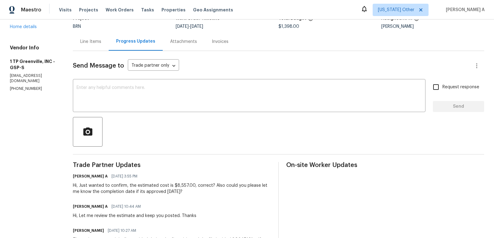
scroll to position [65, 0]
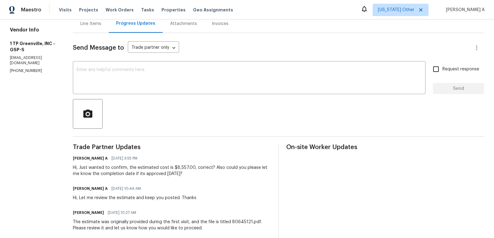
click at [172, 167] on div "Hi, Just wanted to confirm, the estimated cost is $8,557.00, correct? Also coul…" at bounding box center [172, 171] width 198 height 12
drag, startPoint x: 170, startPoint y: 167, endPoint x: 189, endPoint y: 167, distance: 19.5
click at [189, 167] on div "Hi, Just wanted to confirm, the estimated cost is $8,557.00, correct? Also coul…" at bounding box center [172, 171] width 198 height 12
copy div "$8,557.00"
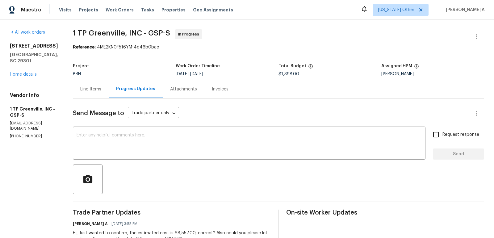
click at [81, 94] on div "Line Items" at bounding box center [91, 89] width 36 height 18
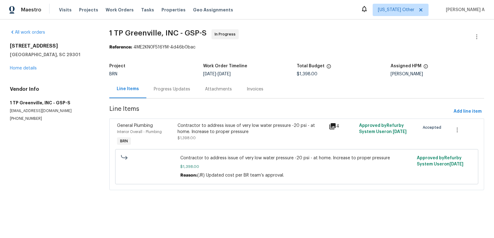
click at [20, 70] on div "909 Burkshire Ct Spartanburg, SC 29301 Home details" at bounding box center [52, 57] width 85 height 28
click at [29, 66] on link "Home details" at bounding box center [23, 68] width 27 height 4
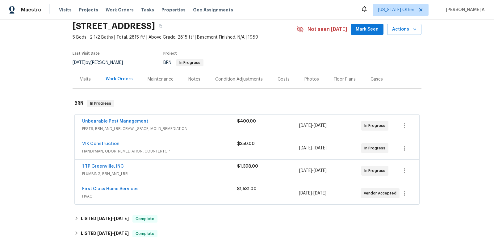
scroll to position [27, 0]
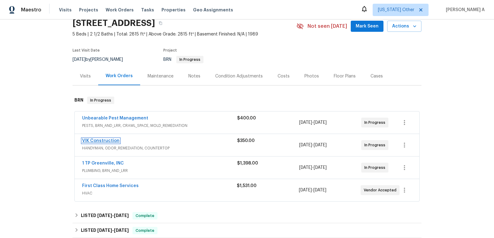
click at [97, 141] on link "VIK Construction" at bounding box center [100, 141] width 37 height 4
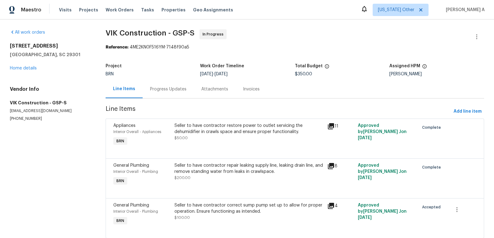
click at [153, 83] on div "Progress Updates" at bounding box center [168, 89] width 51 height 18
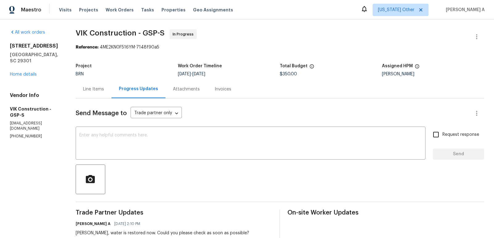
click at [24, 134] on p "(916) 804-9045" at bounding box center [35, 136] width 51 height 5
copy p "(916) 804-9045"
click at [100, 88] on div "Line Items" at bounding box center [93, 89] width 21 height 6
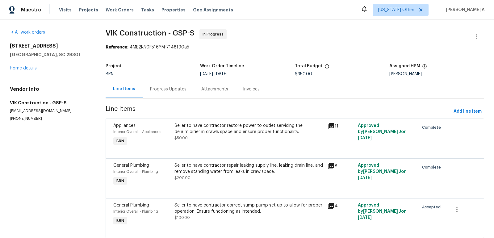
click at [166, 88] on div "Progress Updates" at bounding box center [168, 89] width 36 height 6
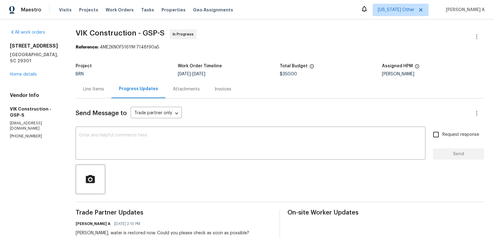
click at [91, 88] on div "Line Items" at bounding box center [94, 89] width 36 height 18
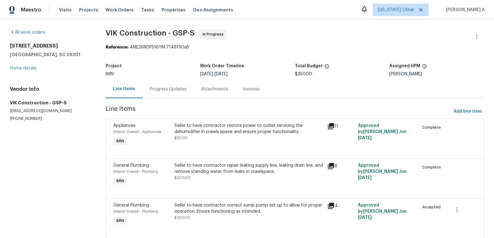
click at [170, 90] on div "Progress Updates" at bounding box center [168, 89] width 36 height 6
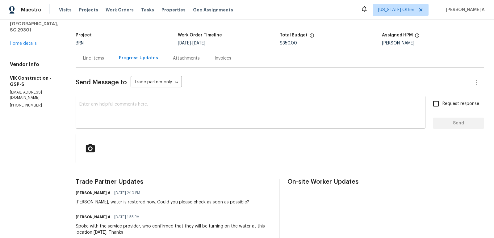
scroll to position [31, 0]
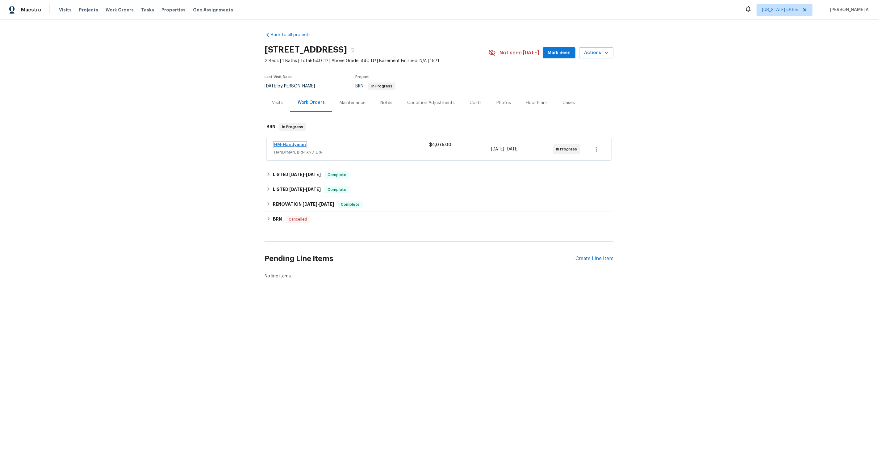
click at [293, 145] on link "HM-Handyman" at bounding box center [290, 145] width 32 height 4
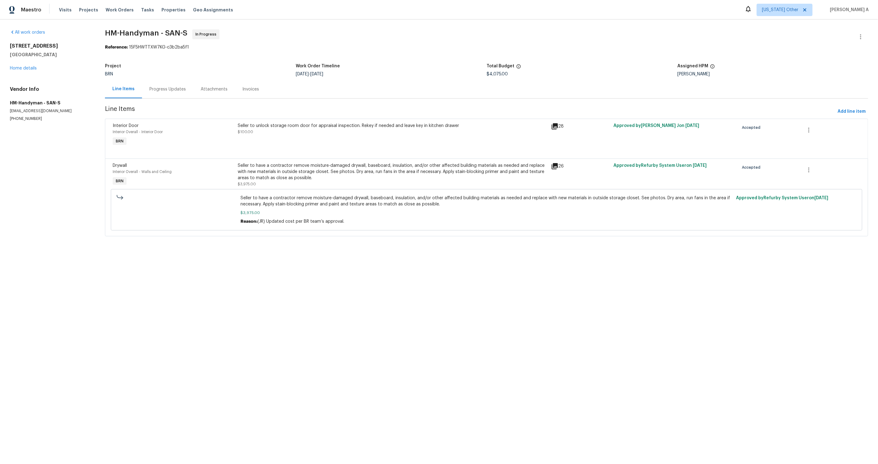
click at [153, 93] on div "Progress Updates" at bounding box center [167, 89] width 51 height 18
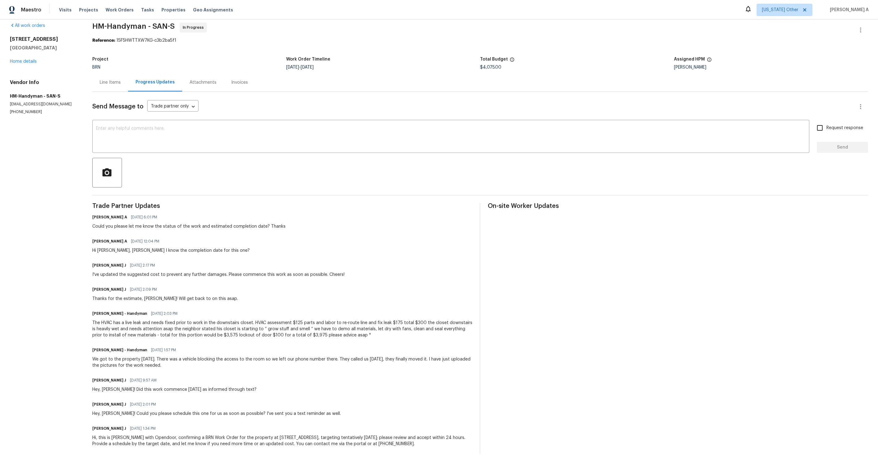
scroll to position [6, 0]
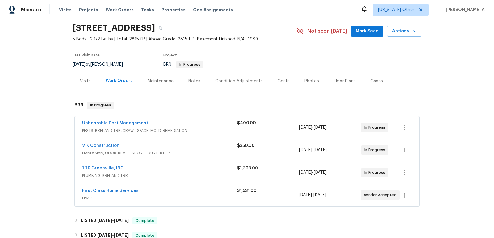
scroll to position [24, 0]
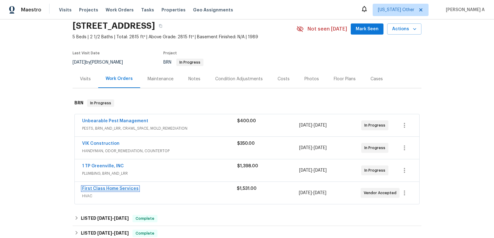
click at [98, 188] on link "First Class Home Services" at bounding box center [110, 188] width 57 height 4
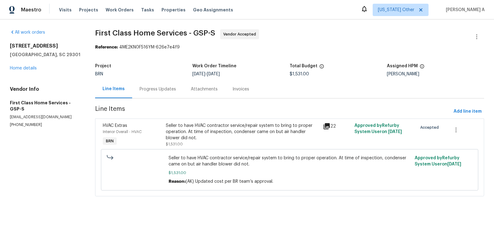
click at [161, 88] on div "Progress Updates" at bounding box center [158, 89] width 36 height 6
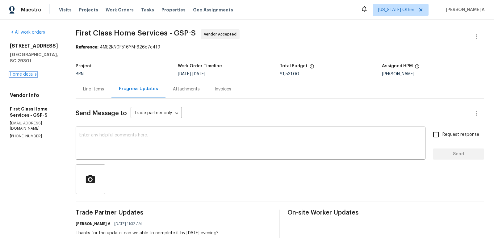
click at [27, 72] on link "Home details" at bounding box center [23, 74] width 27 height 4
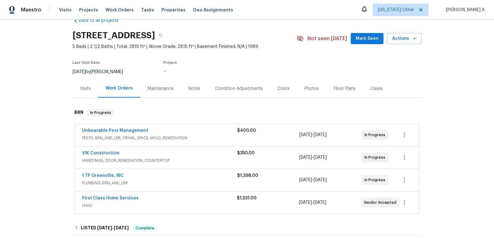
scroll to position [31, 0]
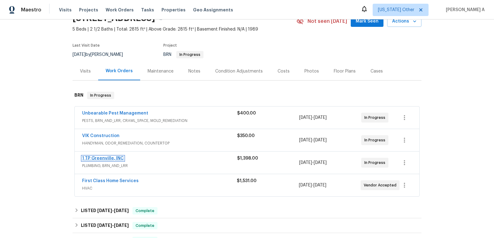
click at [106, 158] on link "1 TP Greenville, INC" at bounding box center [103, 158] width 42 height 4
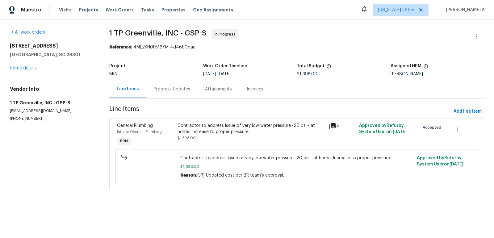
click at [160, 90] on div "Progress Updates" at bounding box center [172, 89] width 36 height 6
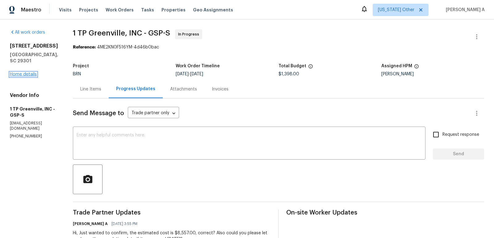
click at [33, 75] on link "Home details" at bounding box center [23, 74] width 27 height 4
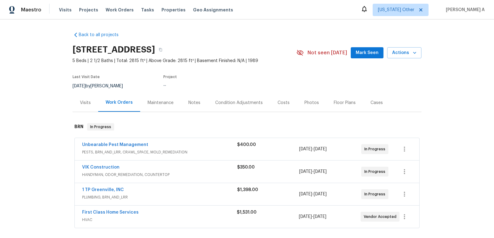
scroll to position [34, 0]
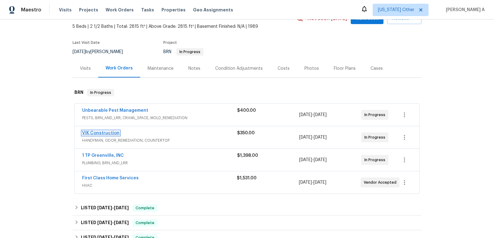
click at [99, 131] on link "VIK Construction" at bounding box center [100, 133] width 37 height 4
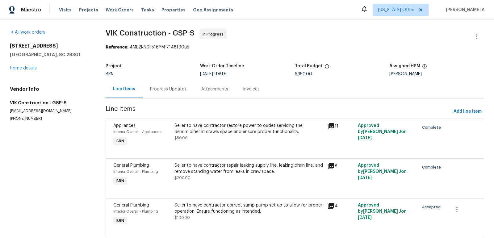
click at [157, 89] on div "Progress Updates" at bounding box center [168, 89] width 36 height 6
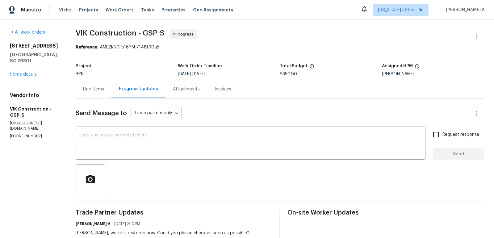
click at [22, 71] on div "909 Burkshire Ct Spartanburg, SC 29301 Home details" at bounding box center [35, 60] width 51 height 35
click at [22, 72] on link "Home details" at bounding box center [23, 74] width 27 height 4
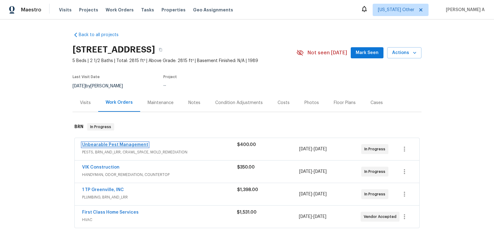
click at [132, 145] on link "Unbearable Pest Management" at bounding box center [115, 145] width 66 height 4
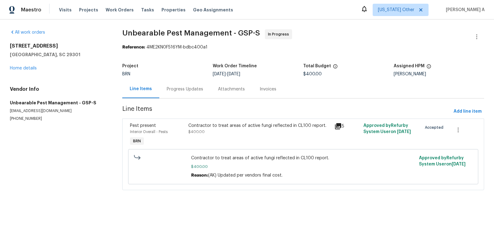
click at [167, 89] on div "Progress Updates" at bounding box center [185, 89] width 36 height 6
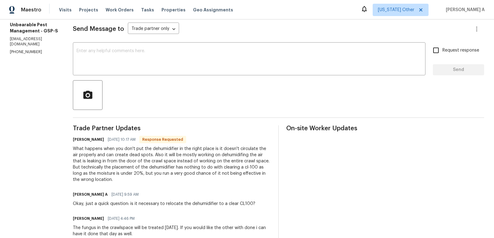
scroll to position [86, 0]
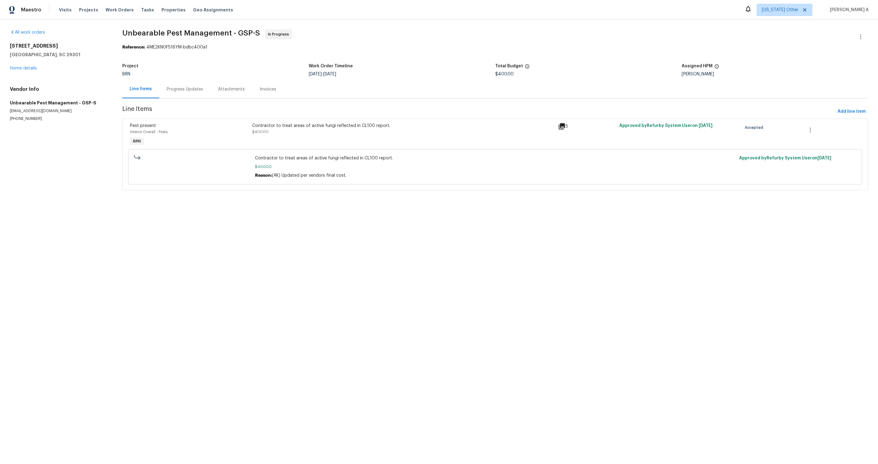
click at [178, 80] on div "Progress Updates" at bounding box center [184, 89] width 51 height 18
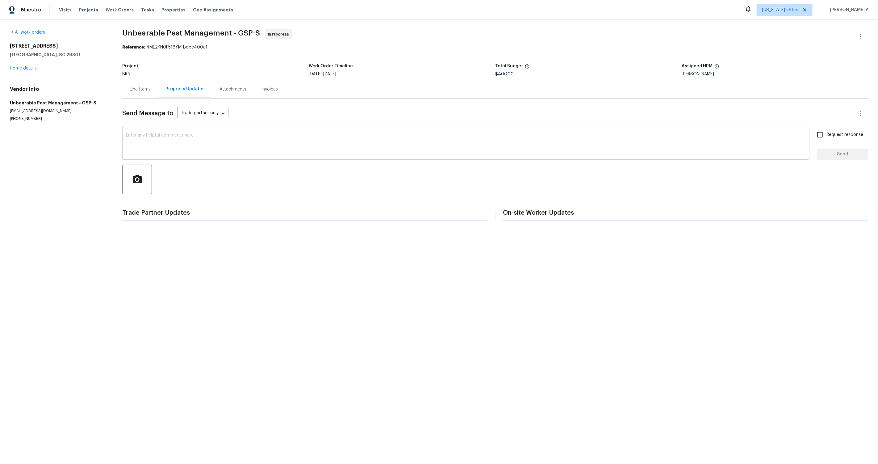
click at [238, 141] on textarea at bounding box center [466, 144] width 680 height 22
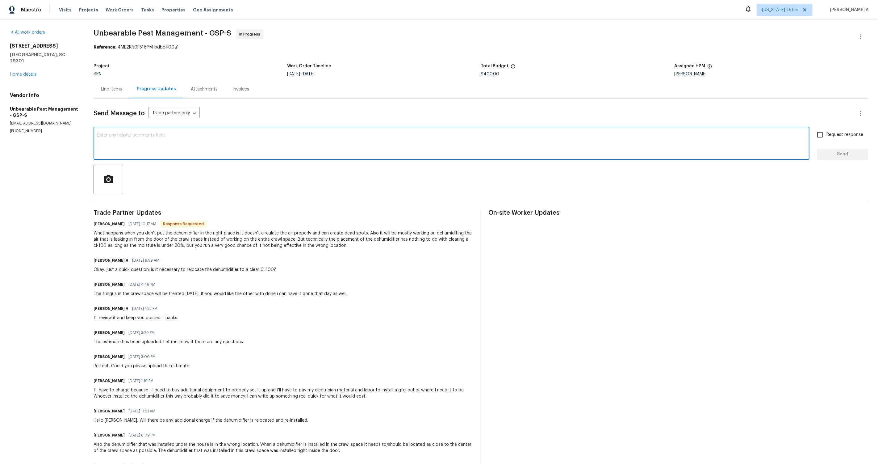
paste textarea "If it is not needed for clear CL100,"
click at [220, 266] on div "Okay, just a quick question: is it necessary to relocate the dehumidifier to a …" at bounding box center [185, 269] width 182 height 6
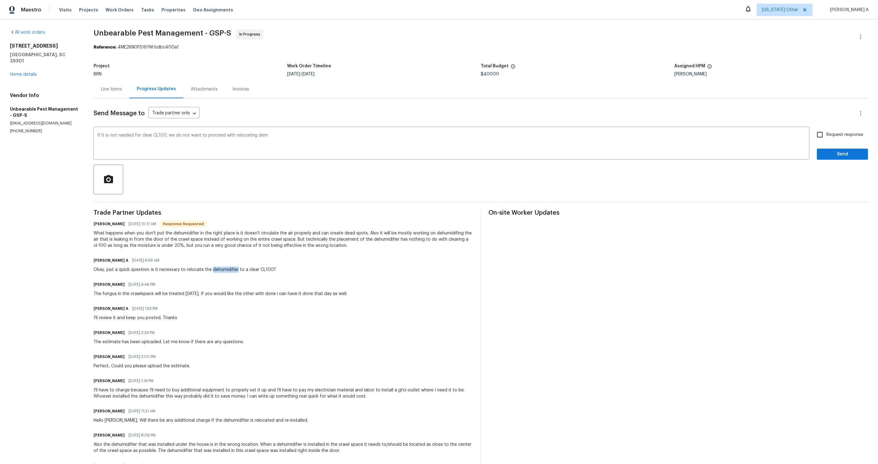
click at [220, 266] on div "Okay, just a quick question: is it necessary to relocate the dehumidifier to a …" at bounding box center [185, 269] width 182 height 6
copy div "dehumidifier"
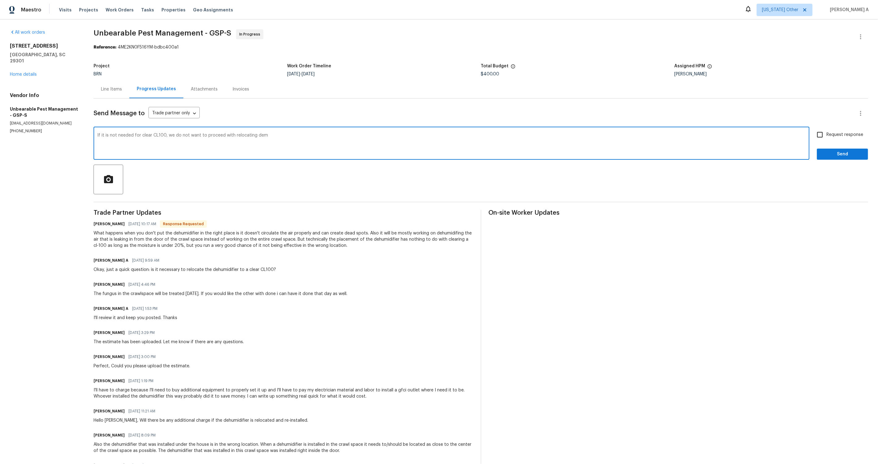
drag, startPoint x: 257, startPoint y: 136, endPoint x: 279, endPoint y: 135, distance: 22.3
click at [279, 135] on textarea "If it is not needed for clear CL100, we do not want to proceed with relocating …" at bounding box center [451, 144] width 709 height 22
paste textarea "humidifier"
type textarea "If it is not needed for clear CL100, we do not want to proceed with relocating …"
click at [822, 131] on input "Request response" at bounding box center [820, 134] width 13 height 13
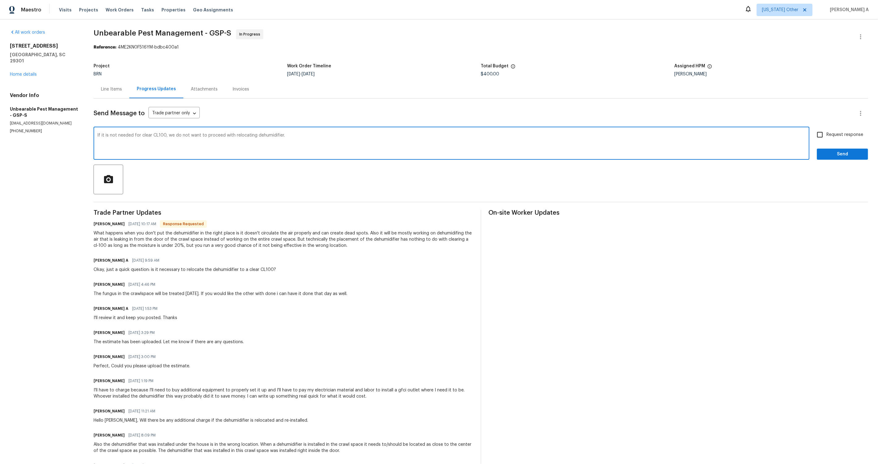
checkbox input "true"
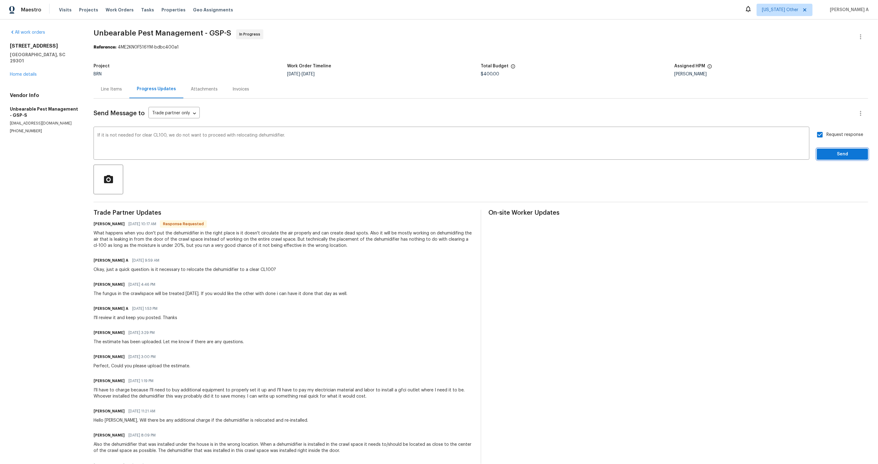
click at [850, 153] on span "Send" at bounding box center [842, 154] width 41 height 8
